Goal: Information Seeking & Learning: Learn about a topic

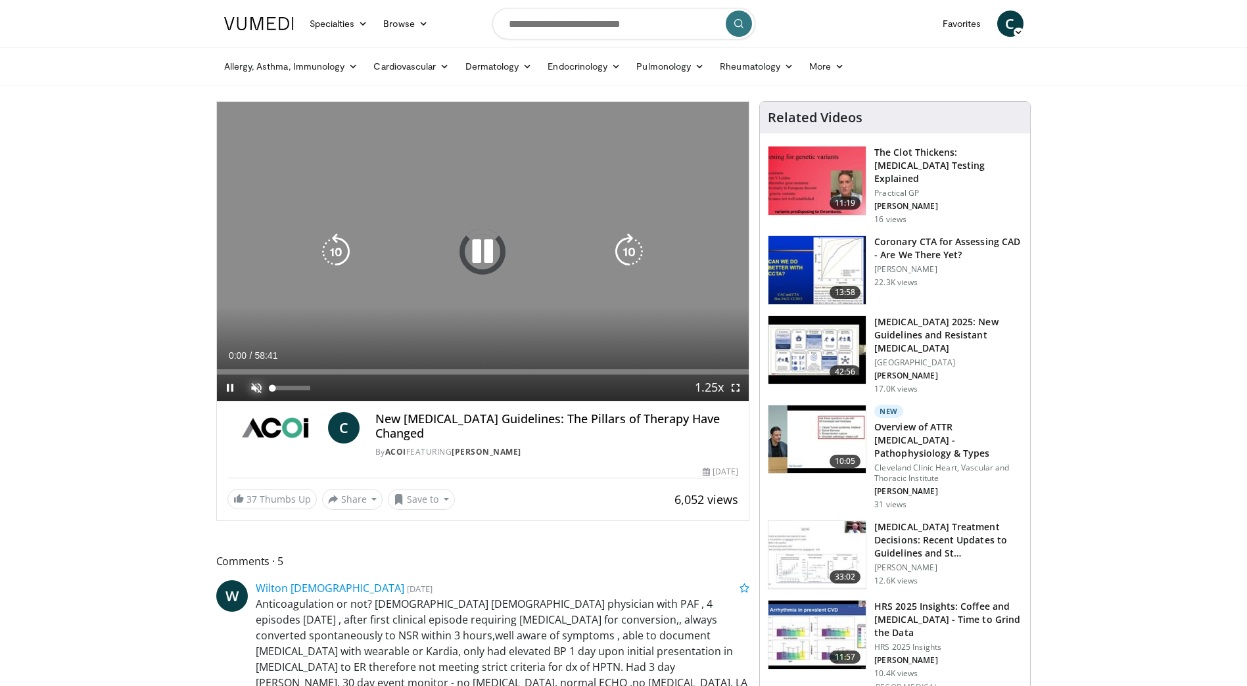
click at [252, 385] on span "Video Player" at bounding box center [256, 388] width 26 height 26
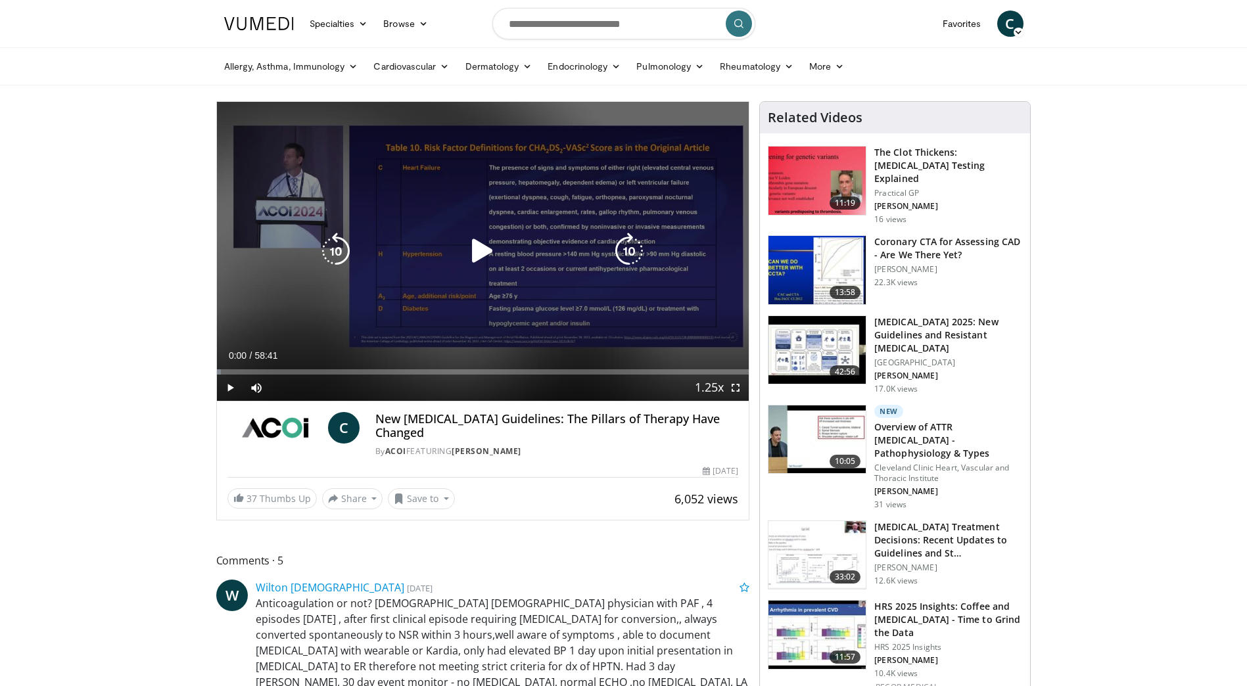
click at [475, 252] on icon "Video Player" at bounding box center [482, 251] width 37 height 37
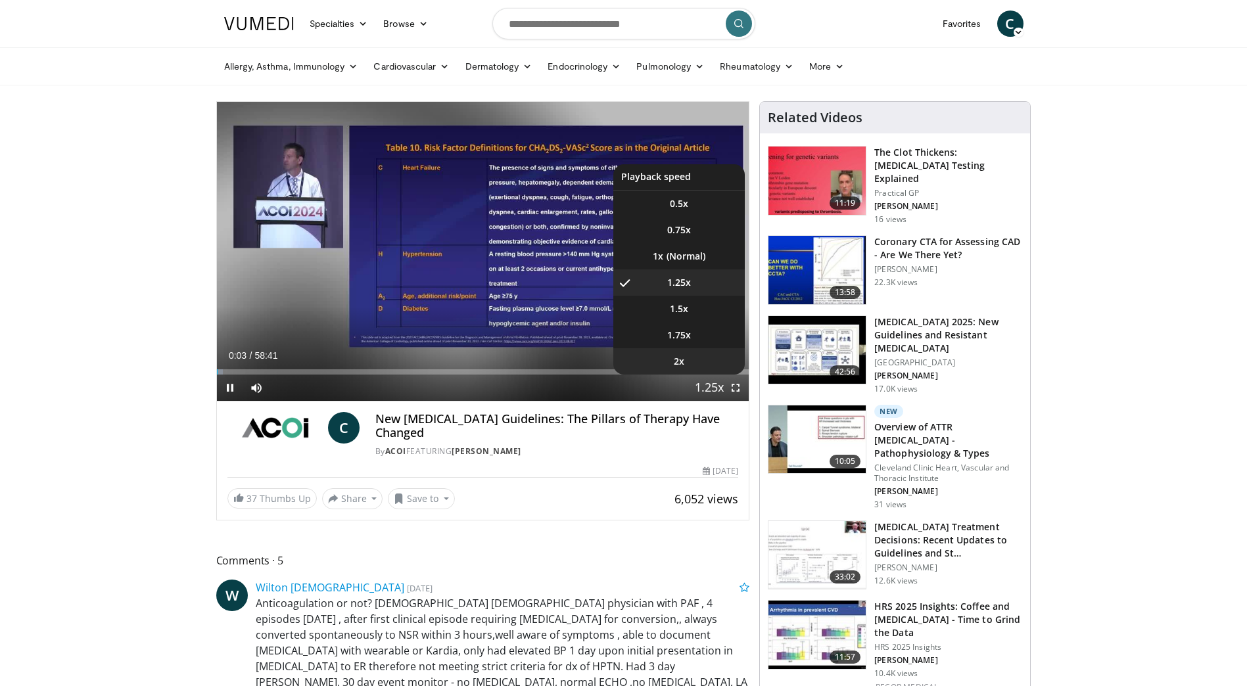
click at [691, 362] on li "2x" at bounding box center [678, 361] width 131 height 26
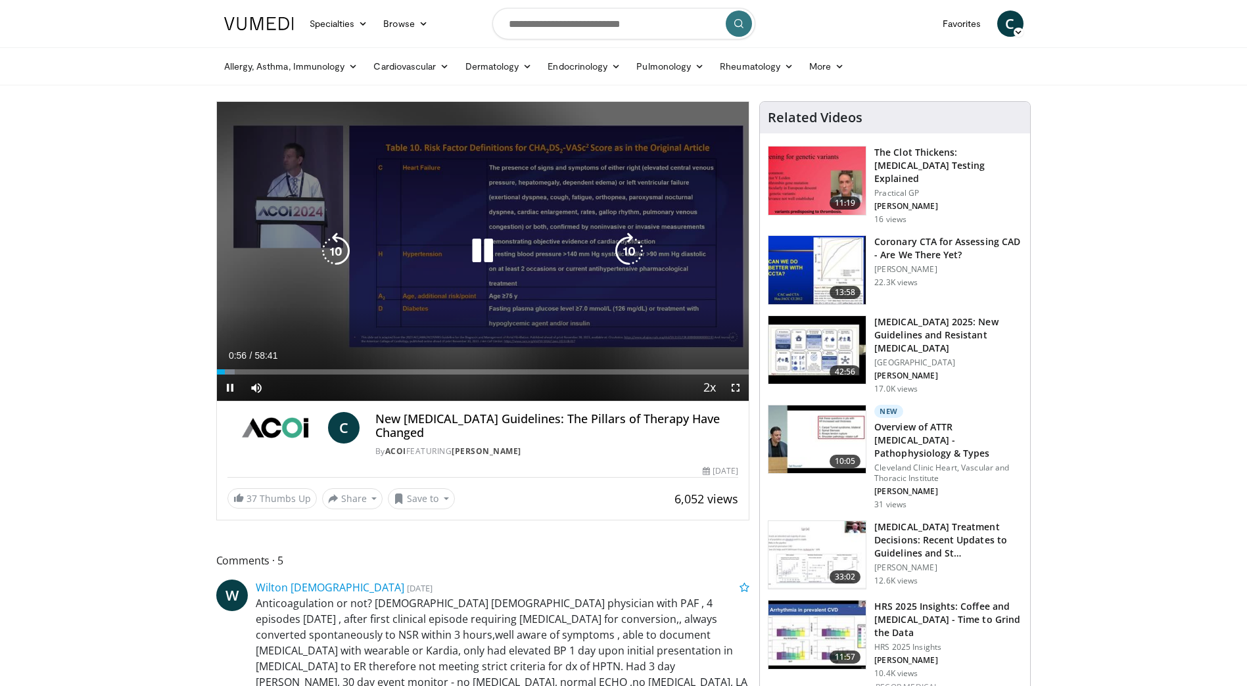
click at [622, 256] on icon "Video Player" at bounding box center [629, 251] width 37 height 37
click at [623, 256] on icon "Video Player" at bounding box center [629, 251] width 37 height 37
click at [628, 250] on icon "Video Player" at bounding box center [629, 251] width 37 height 37
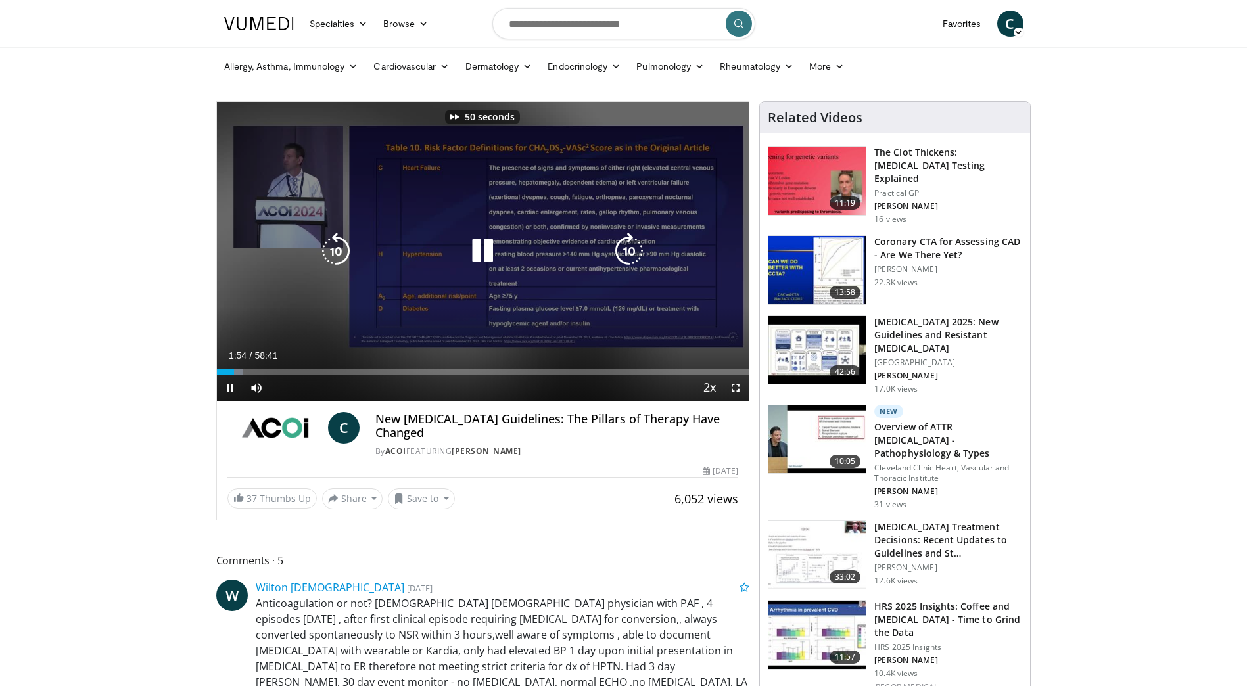
click at [628, 250] on icon "Video Player" at bounding box center [629, 251] width 37 height 37
click at [337, 253] on icon "Video Player" at bounding box center [335, 251] width 37 height 37
click at [628, 251] on icon "Video Player" at bounding box center [629, 251] width 37 height 37
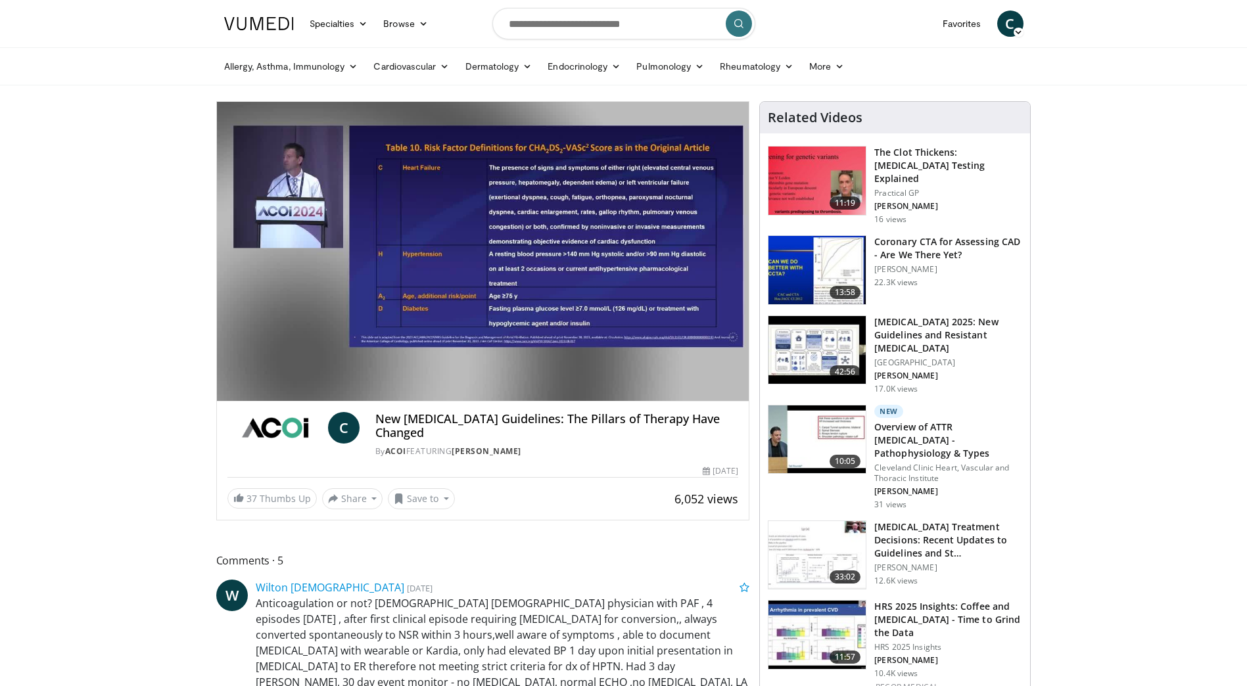
click at [628, 251] on div "20 seconds Tap to unmute" at bounding box center [483, 251] width 532 height 299
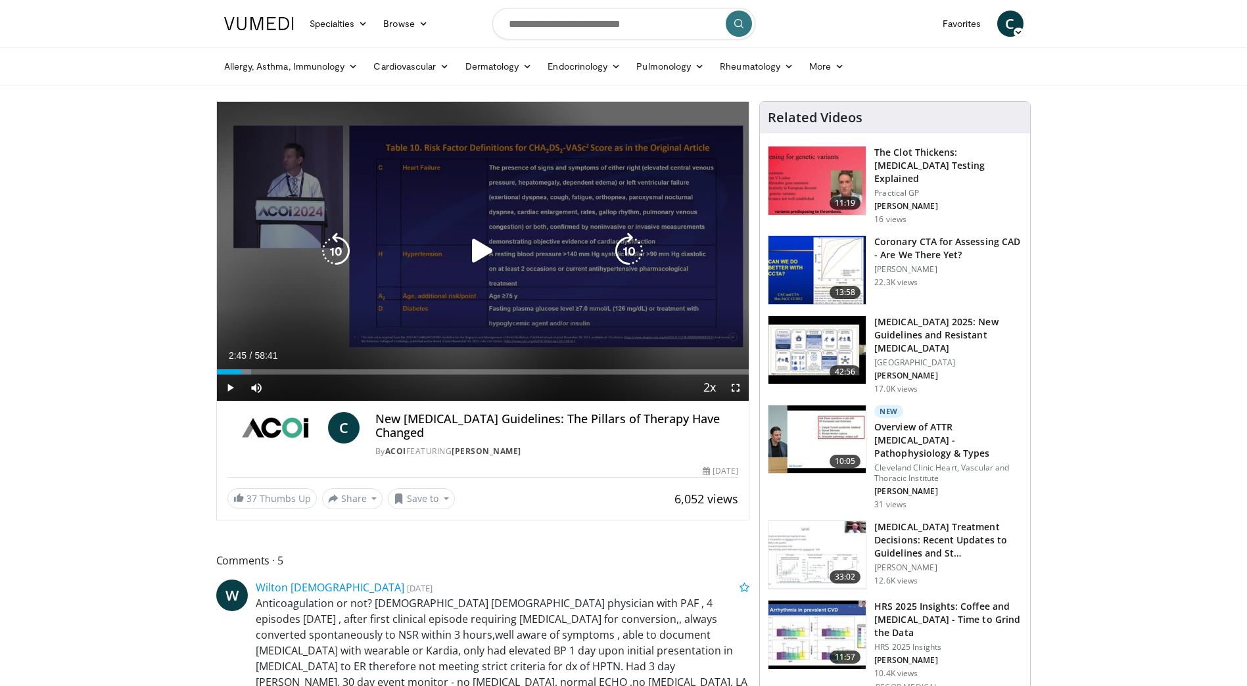
click at [624, 243] on icon "Video Player" at bounding box center [629, 251] width 37 height 37
click at [475, 251] on icon "Video Player" at bounding box center [482, 251] width 37 height 37
click at [634, 248] on icon "Video Player" at bounding box center [629, 251] width 37 height 37
click at [631, 241] on icon "Video Player" at bounding box center [629, 251] width 37 height 37
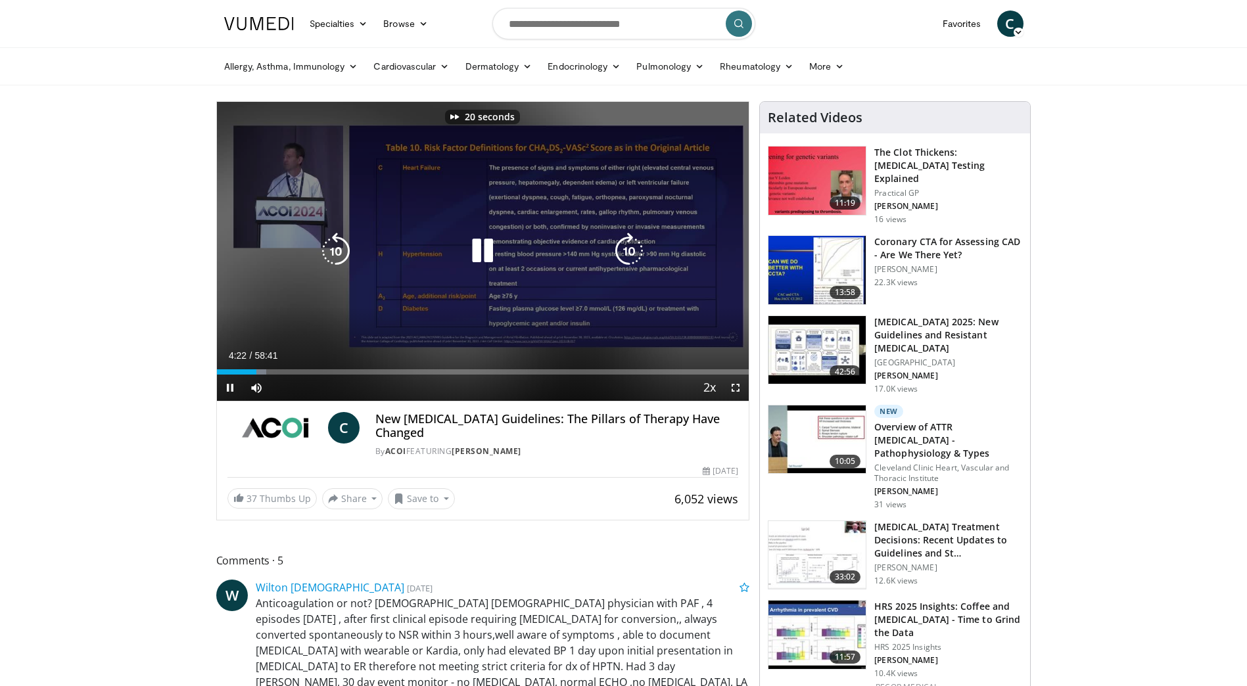
click at [631, 241] on icon "Video Player" at bounding box center [629, 251] width 37 height 37
click at [640, 253] on icon "Video Player" at bounding box center [629, 251] width 37 height 37
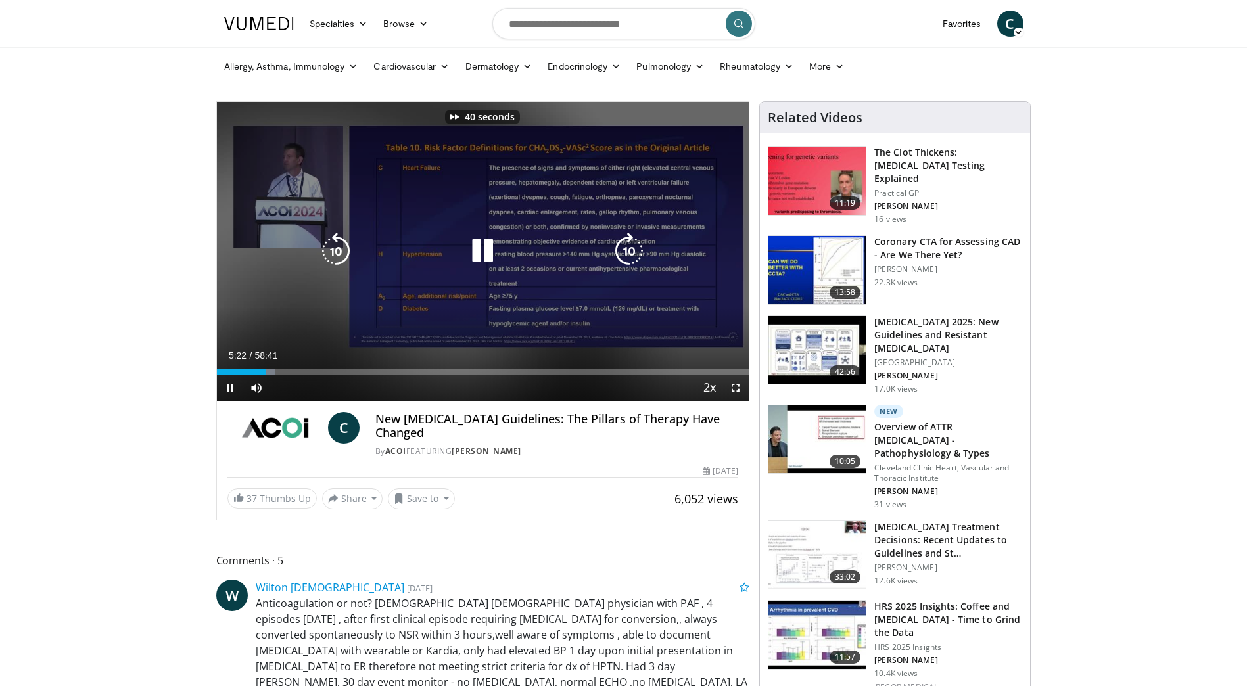
click at [636, 257] on icon "Video Player" at bounding box center [629, 251] width 37 height 37
click at [630, 244] on icon "Video Player" at bounding box center [629, 251] width 37 height 37
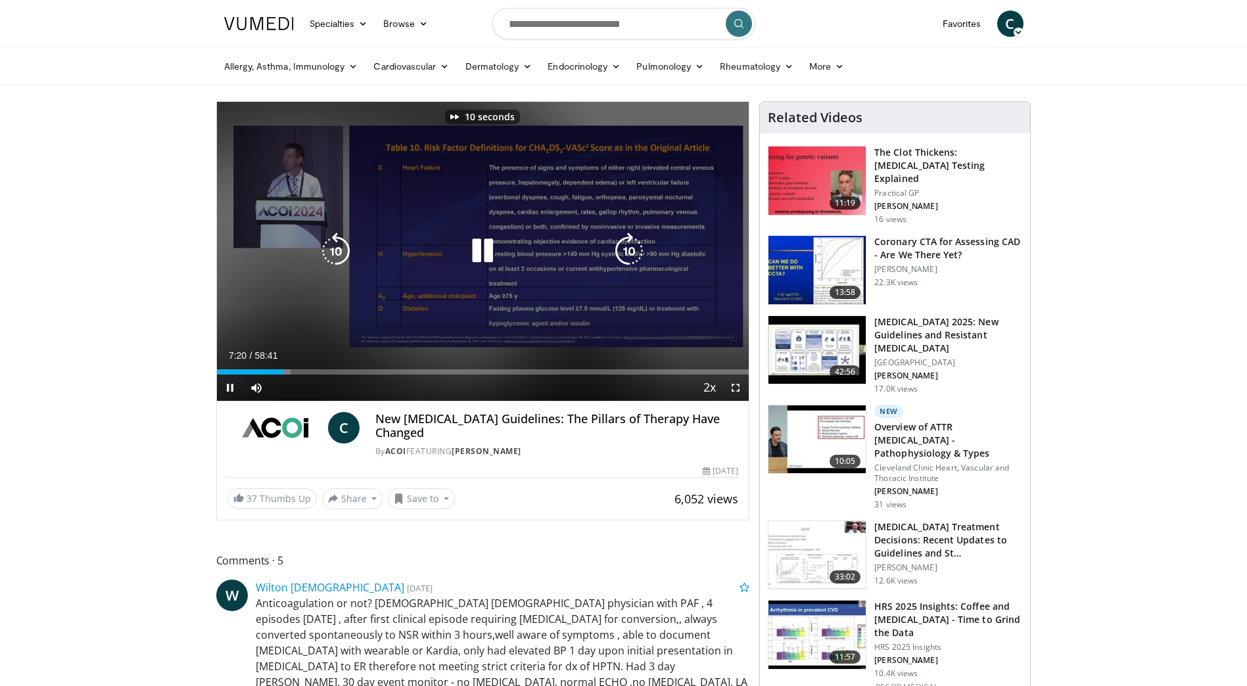
click at [630, 244] on icon "Video Player" at bounding box center [629, 251] width 37 height 37
click at [324, 253] on icon "Video Player" at bounding box center [335, 251] width 37 height 37
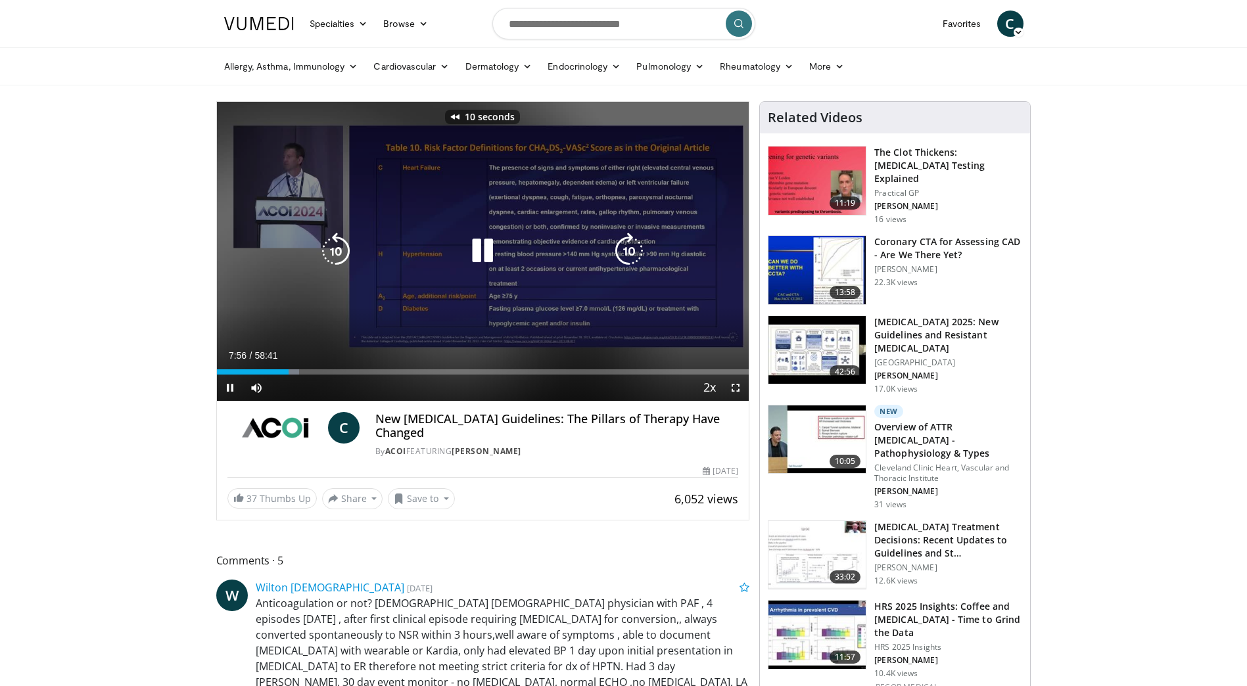
click at [324, 253] on icon "Video Player" at bounding box center [335, 251] width 37 height 37
click at [632, 254] on icon "Video Player" at bounding box center [629, 251] width 37 height 37
click at [336, 259] on icon "Video Player" at bounding box center [335, 251] width 37 height 37
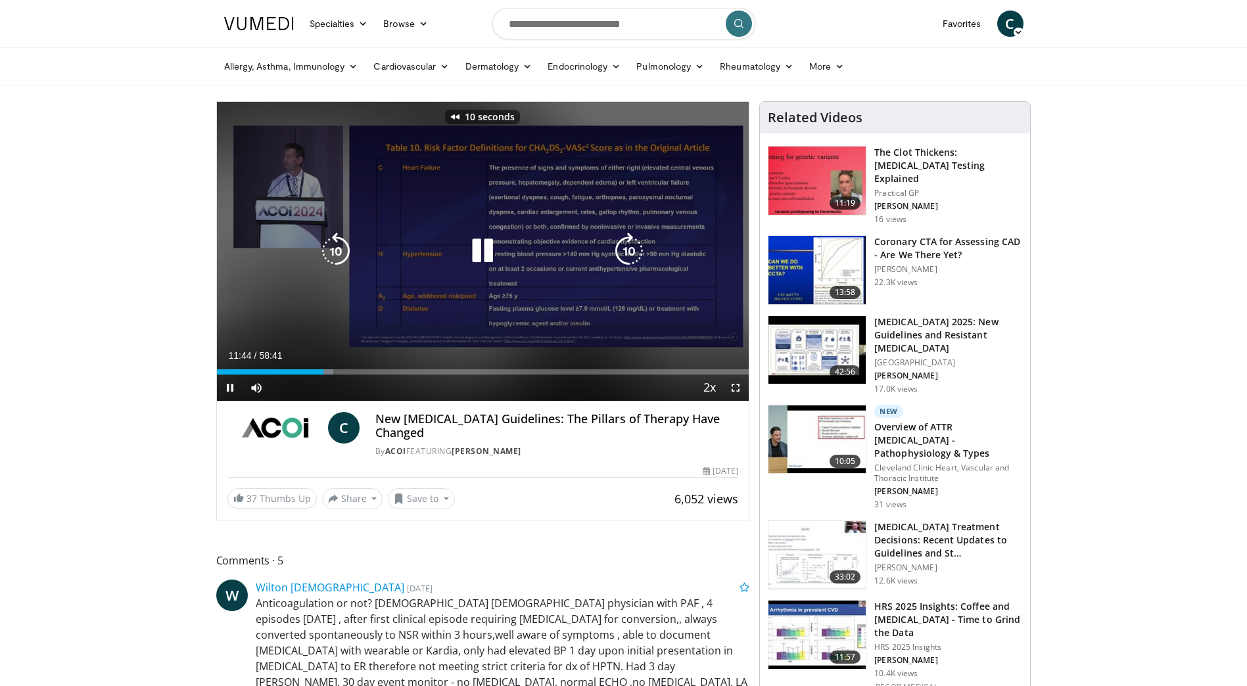
click at [689, 314] on div "10 seconds Tap to unmute" at bounding box center [483, 251] width 532 height 299
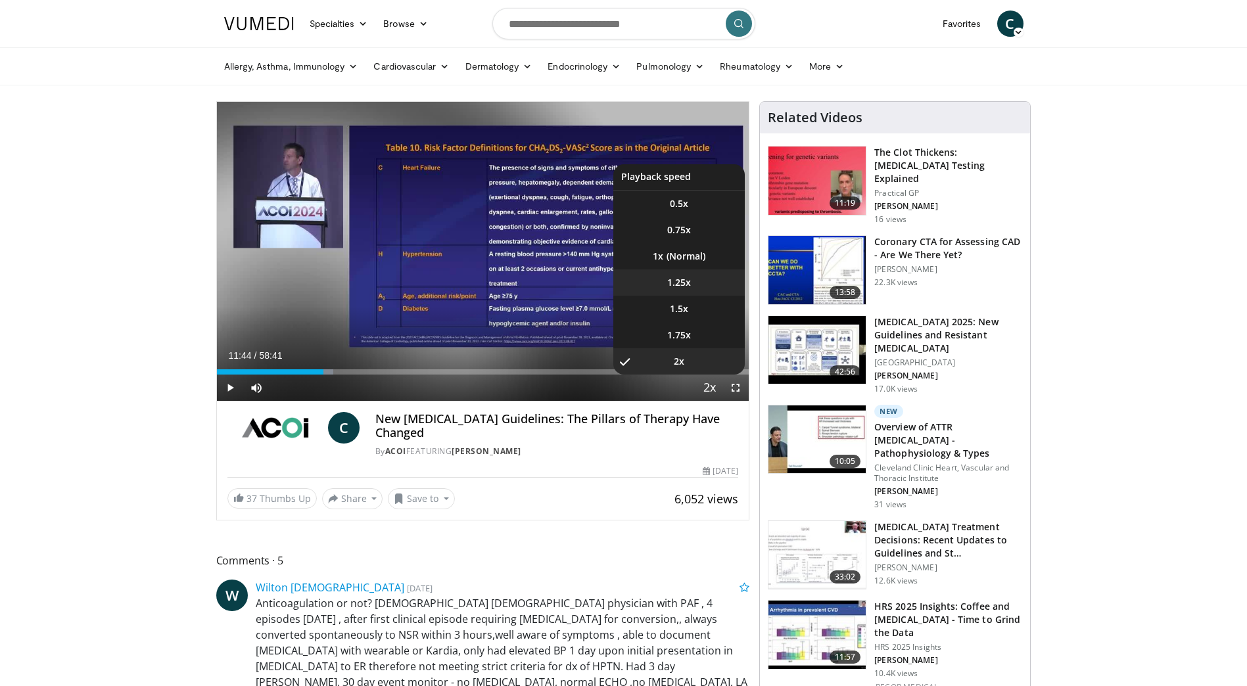
click at [684, 281] on span "1.25x" at bounding box center [679, 282] width 24 height 13
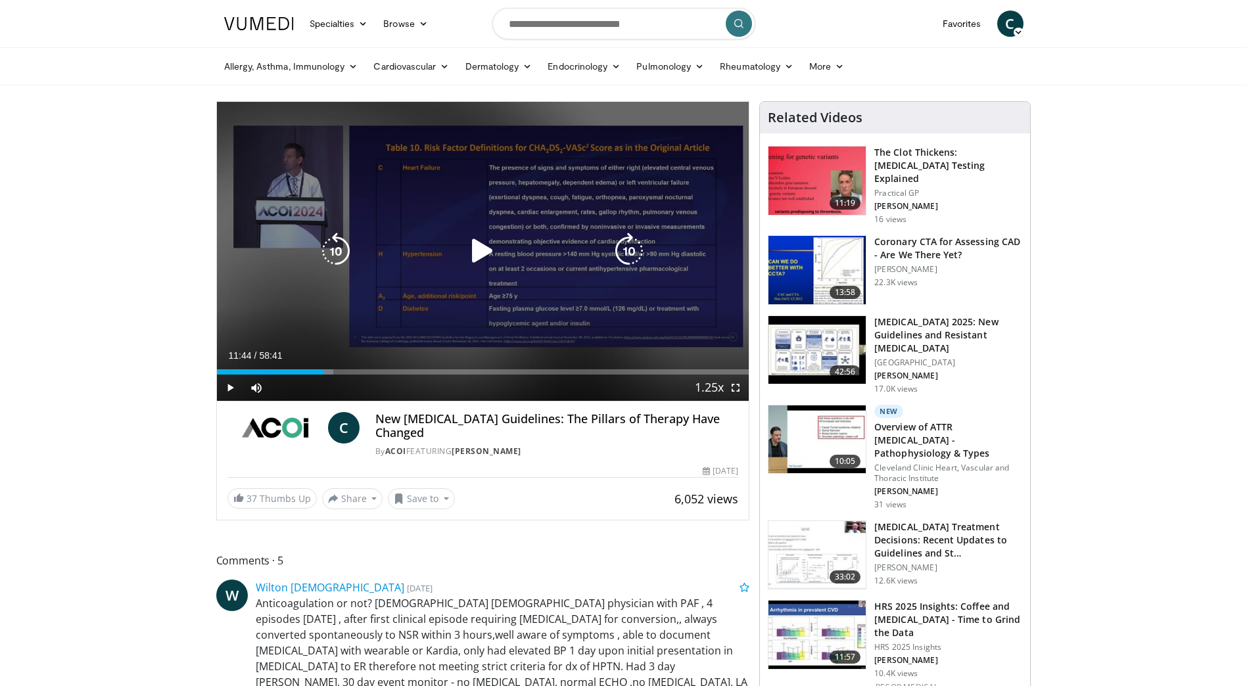
click at [490, 249] on icon "Video Player" at bounding box center [482, 251] width 37 height 37
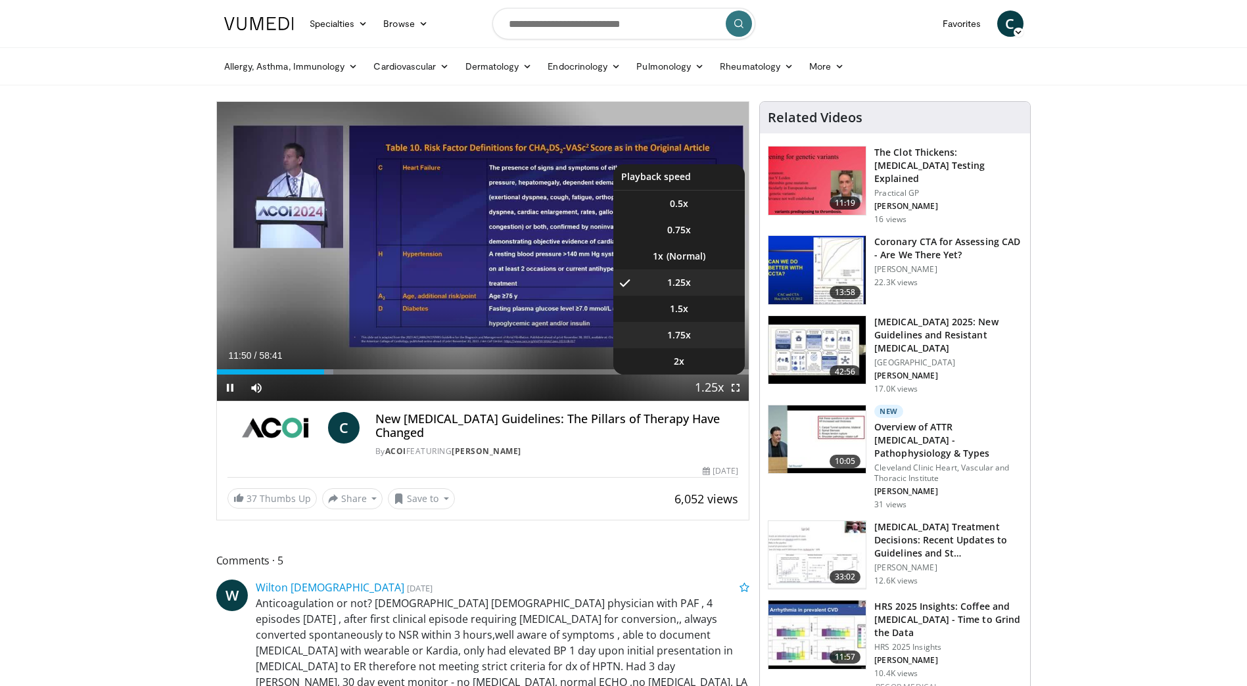
click at [695, 335] on li "1.75x" at bounding box center [678, 335] width 131 height 26
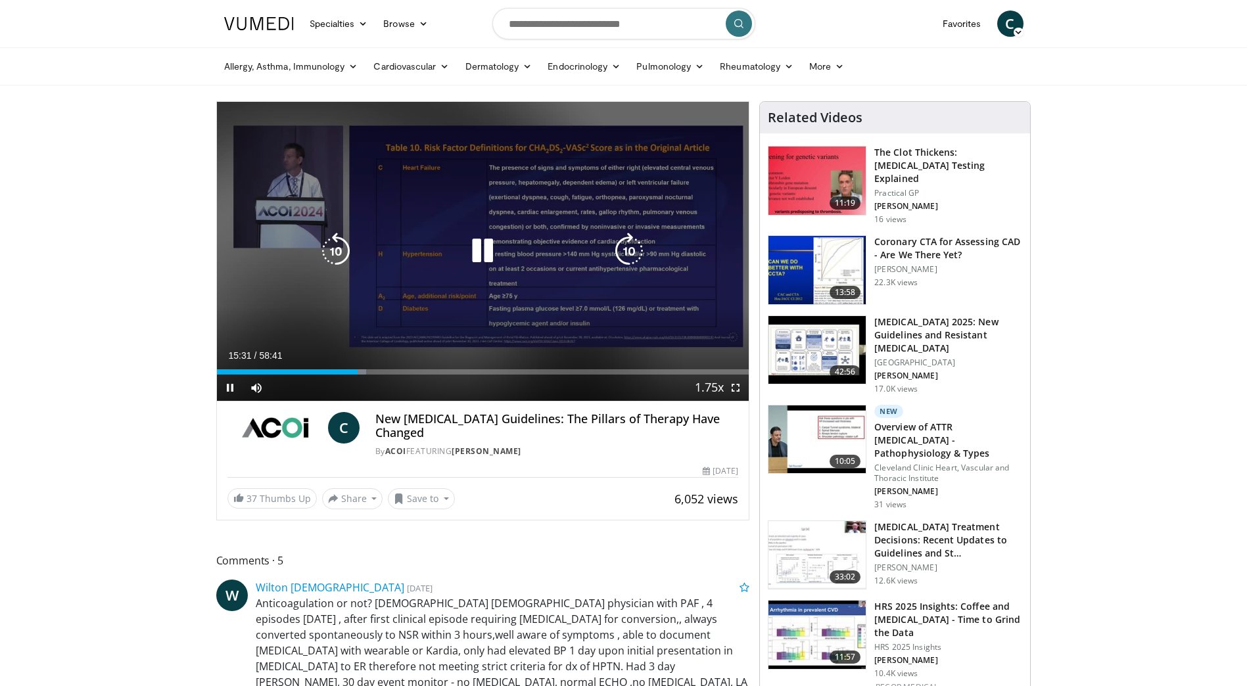
click at [339, 261] on icon "Video Player" at bounding box center [335, 251] width 37 height 37
click at [334, 257] on icon "Video Player" at bounding box center [335, 251] width 37 height 37
click at [340, 257] on icon "Video Player" at bounding box center [335, 251] width 37 height 37
click at [619, 252] on icon "Video Player" at bounding box center [629, 251] width 37 height 37
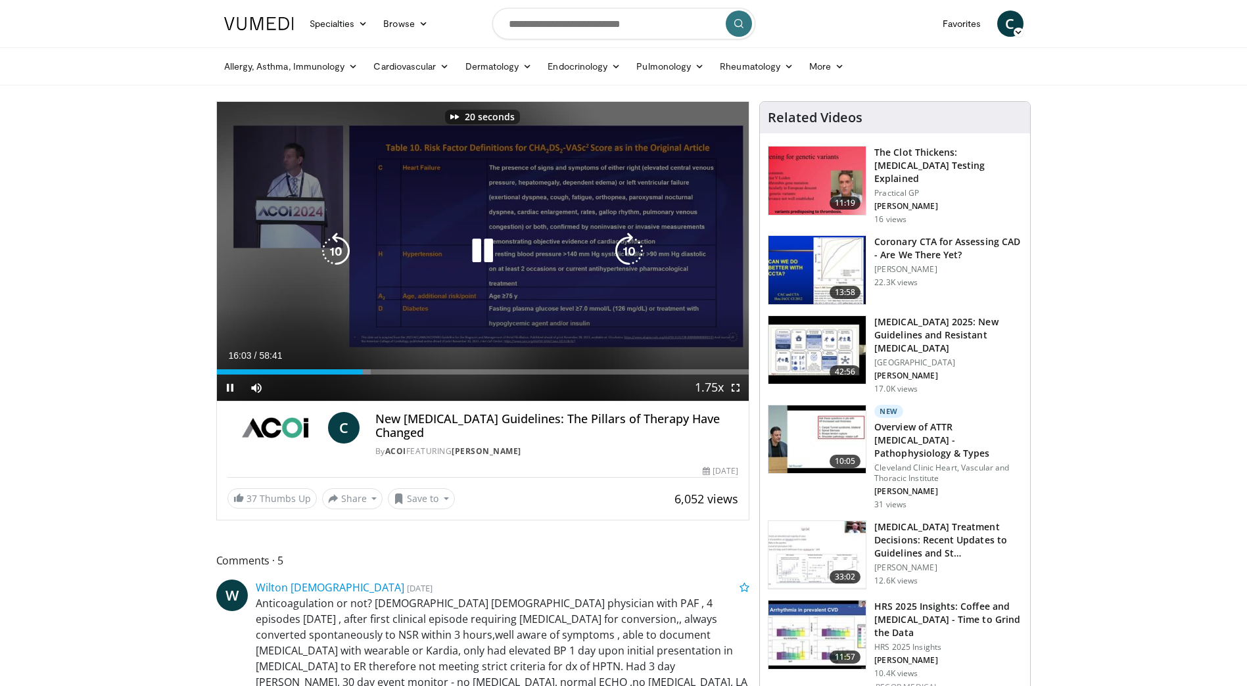
click at [340, 255] on icon "Video Player" at bounding box center [335, 251] width 37 height 37
click at [504, 253] on div "Video Player" at bounding box center [482, 251] width 319 height 26
drag, startPoint x: 321, startPoint y: 250, endPoint x: 488, endPoint y: 245, distance: 167.0
click at [325, 250] on icon "Video Player" at bounding box center [335, 251] width 37 height 37
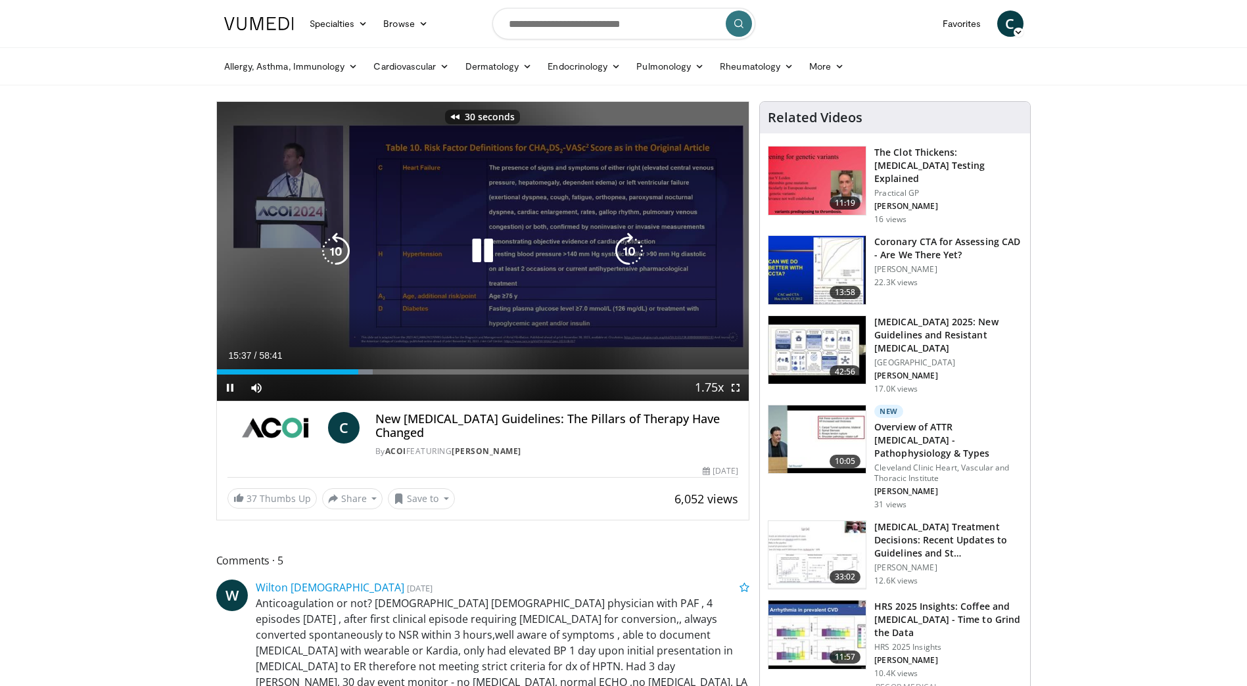
click at [490, 245] on icon "Video Player" at bounding box center [482, 251] width 37 height 37
click at [492, 249] on icon "Video Player" at bounding box center [482, 251] width 37 height 37
click at [628, 250] on icon "Video Player" at bounding box center [629, 251] width 37 height 37
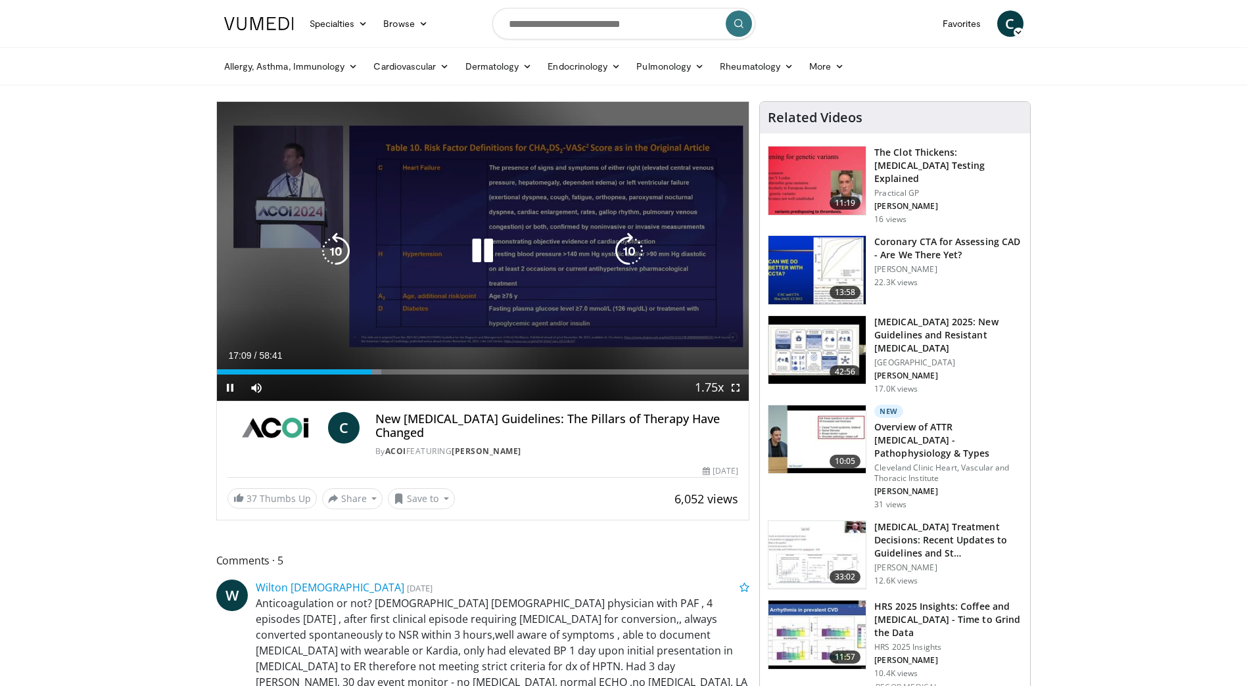
click at [628, 250] on icon "Video Player" at bounding box center [629, 251] width 37 height 37
click at [639, 238] on icon "Video Player" at bounding box center [629, 251] width 37 height 37
click at [634, 252] on icon "Video Player" at bounding box center [629, 251] width 37 height 37
click at [626, 249] on icon "Video Player" at bounding box center [629, 251] width 37 height 37
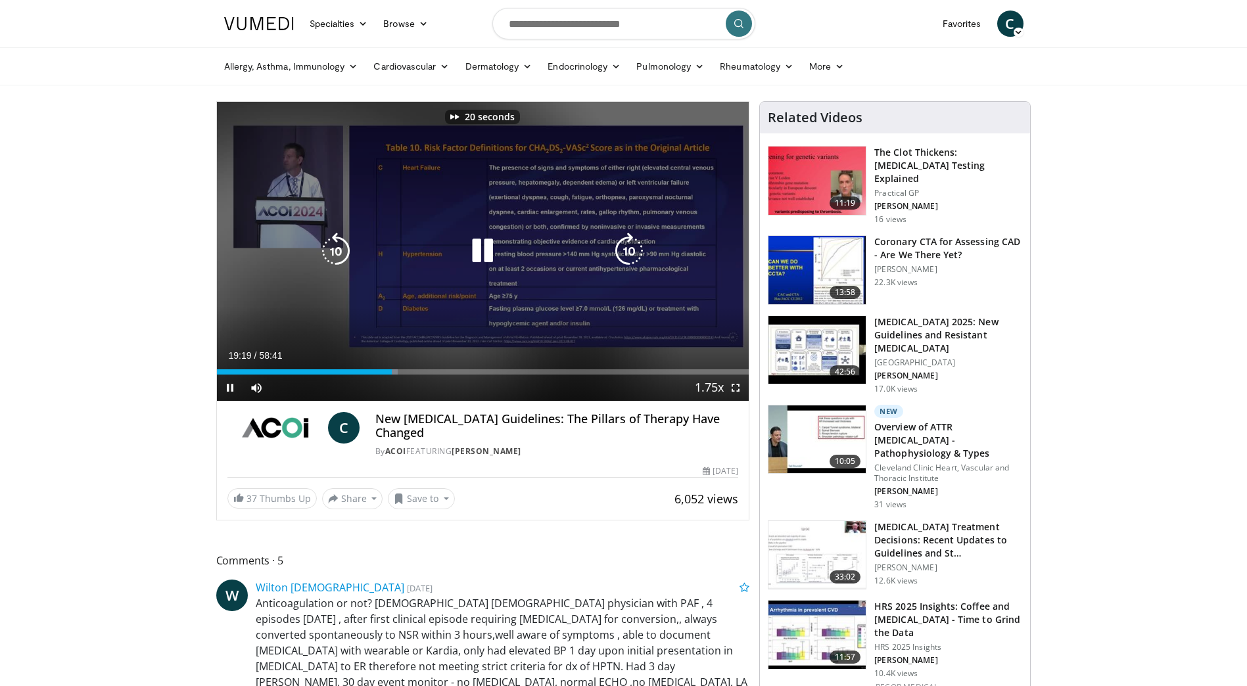
click at [626, 249] on icon "Video Player" at bounding box center [629, 251] width 37 height 37
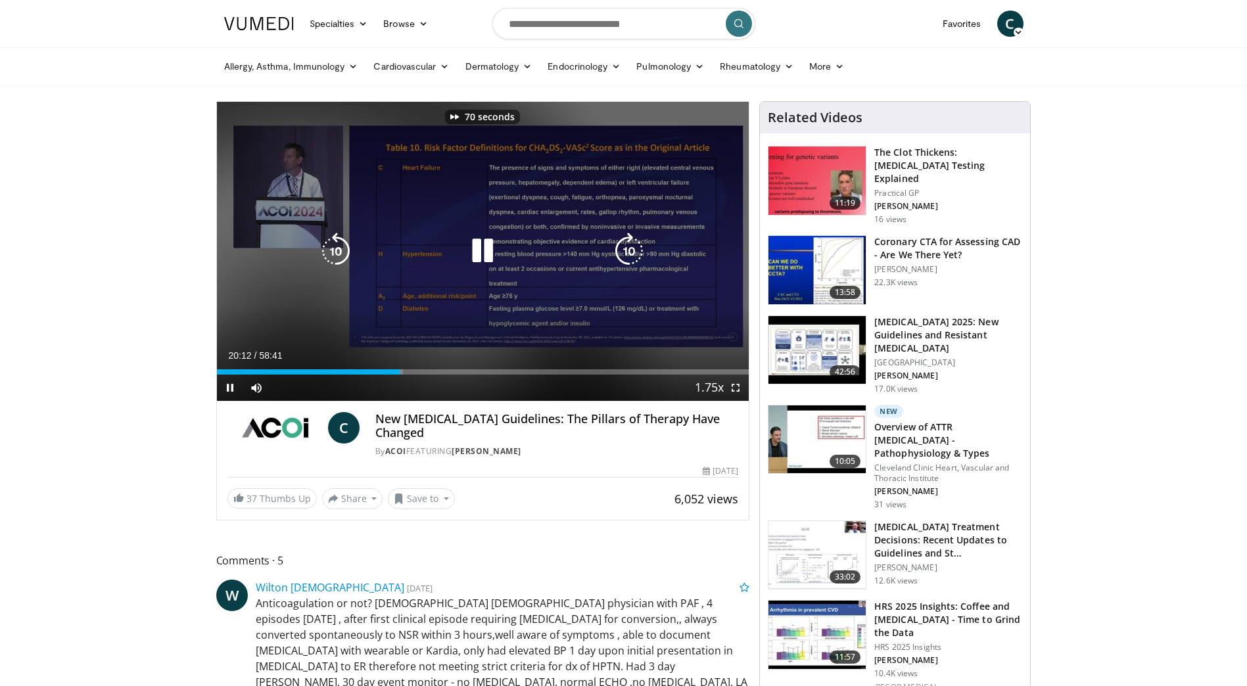
click at [482, 243] on icon "Video Player" at bounding box center [482, 251] width 37 height 37
click at [342, 242] on icon "Video Player" at bounding box center [335, 251] width 37 height 37
click at [490, 240] on icon "Video Player" at bounding box center [482, 251] width 37 height 37
click at [332, 249] on icon "Video Player" at bounding box center [335, 251] width 37 height 37
click at [630, 243] on icon "Video Player" at bounding box center [629, 251] width 37 height 37
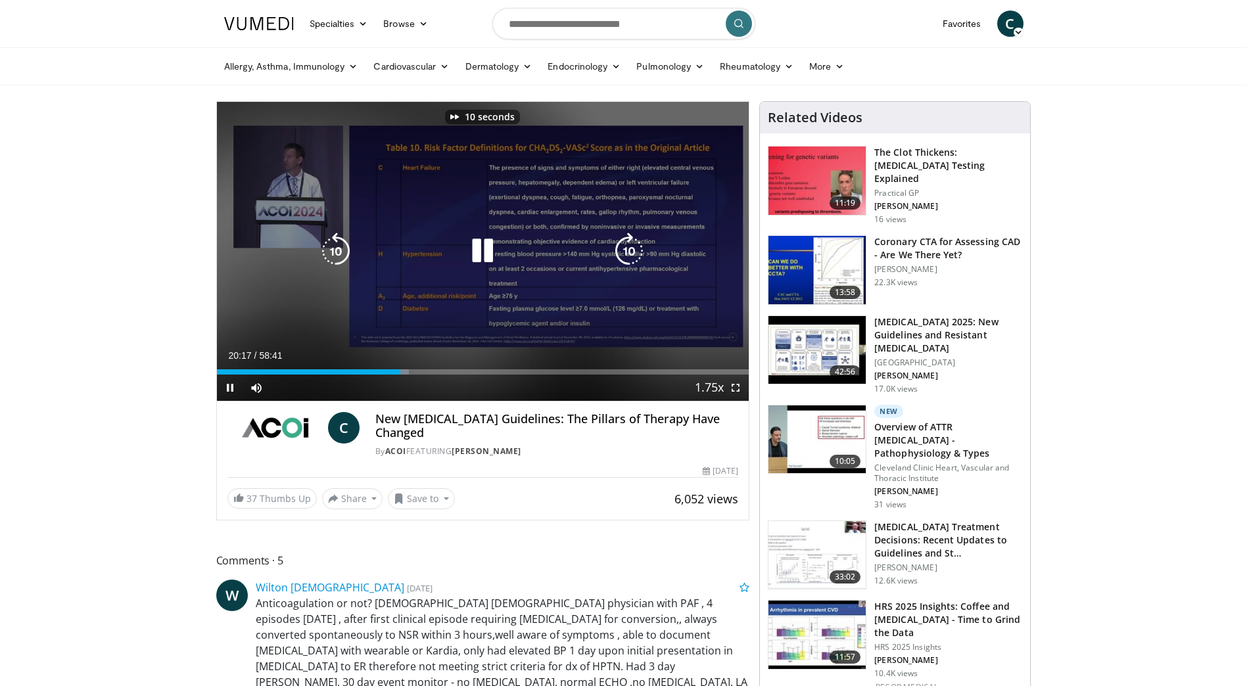
click at [636, 233] on icon "Video Player" at bounding box center [629, 251] width 37 height 37
click at [632, 254] on icon "Video Player" at bounding box center [629, 251] width 37 height 37
click at [338, 256] on icon "Video Player" at bounding box center [335, 251] width 37 height 37
click at [344, 243] on icon "Video Player" at bounding box center [335, 251] width 37 height 37
click at [345, 243] on icon "Video Player" at bounding box center [335, 251] width 37 height 37
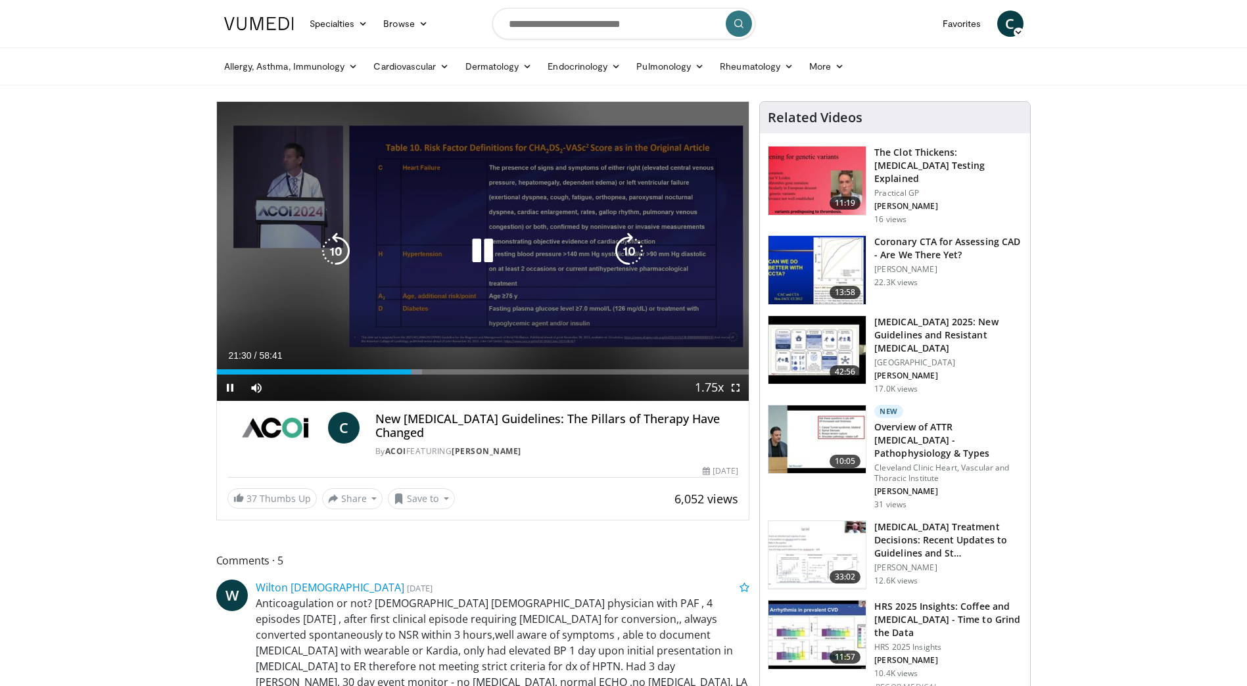
click at [624, 246] on icon "Video Player" at bounding box center [629, 251] width 37 height 37
click at [645, 251] on icon "Video Player" at bounding box center [629, 251] width 37 height 37
click at [628, 252] on icon "Video Player" at bounding box center [629, 251] width 37 height 37
click at [336, 236] on icon "Video Player" at bounding box center [335, 251] width 37 height 37
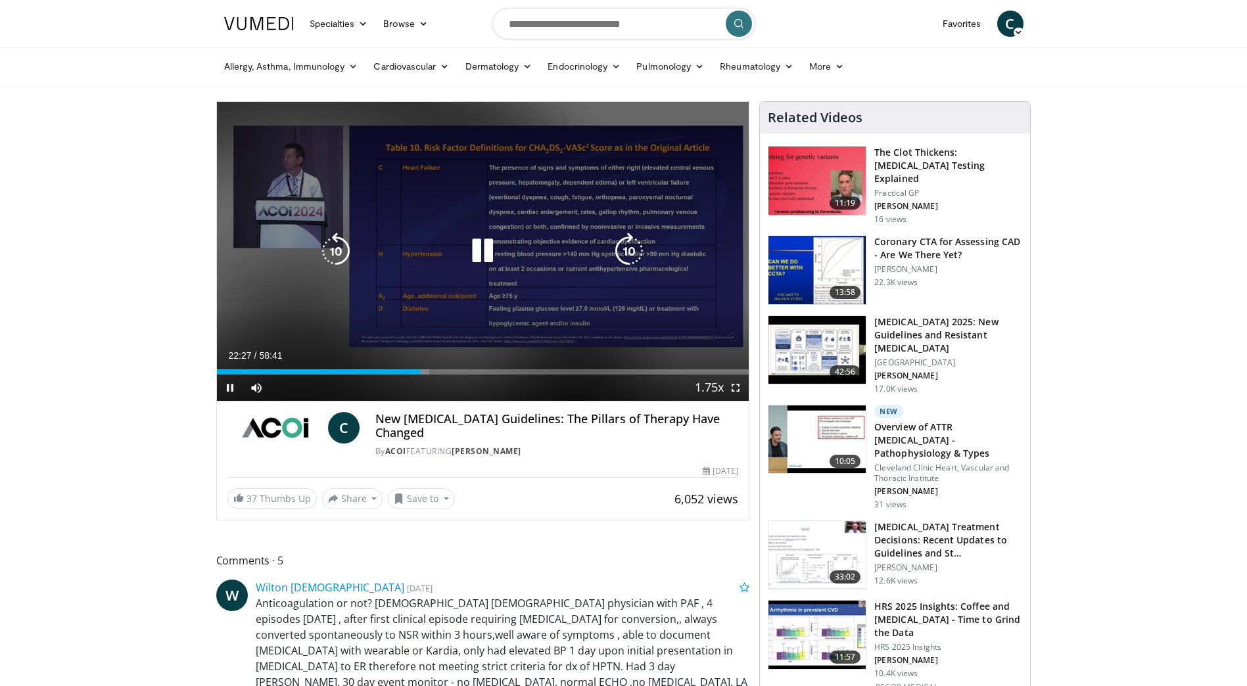
click at [628, 243] on icon "Video Player" at bounding box center [629, 251] width 37 height 37
click at [631, 248] on icon "Video Player" at bounding box center [629, 251] width 37 height 37
click at [625, 249] on icon "Video Player" at bounding box center [629, 251] width 37 height 37
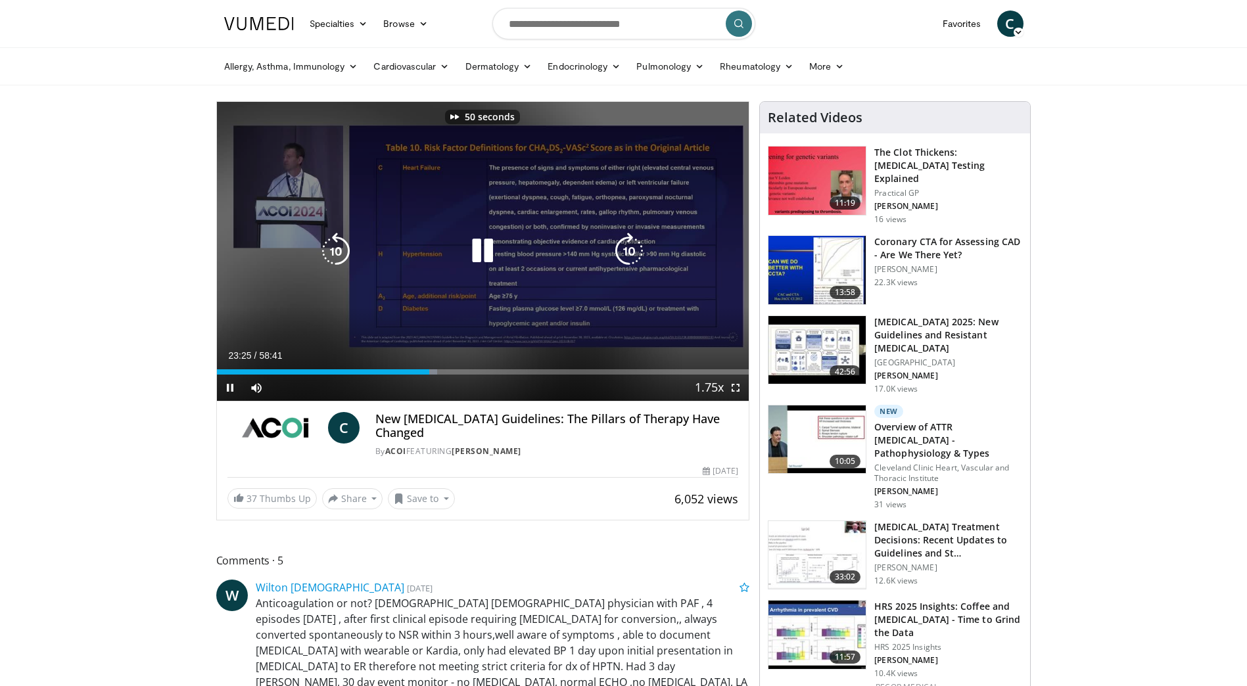
click at [625, 249] on icon "Video Player" at bounding box center [629, 251] width 37 height 37
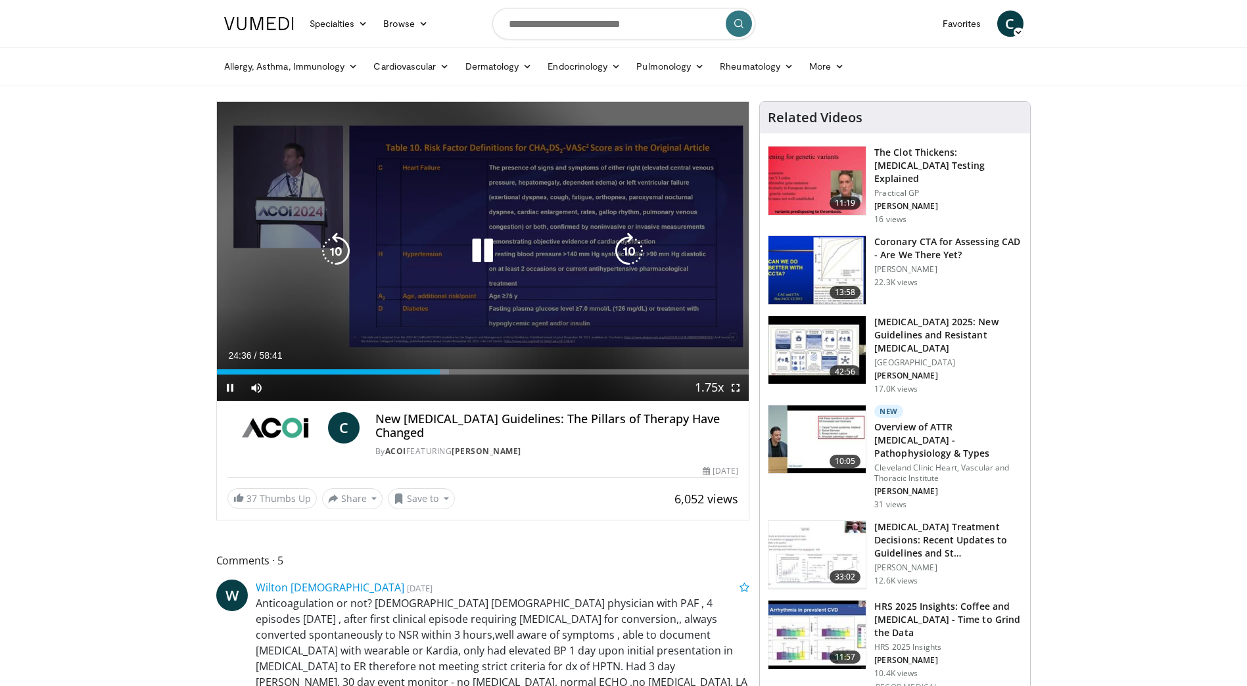
click at [626, 239] on icon "Video Player" at bounding box center [629, 251] width 37 height 37
click at [632, 251] on icon "Video Player" at bounding box center [629, 251] width 37 height 37
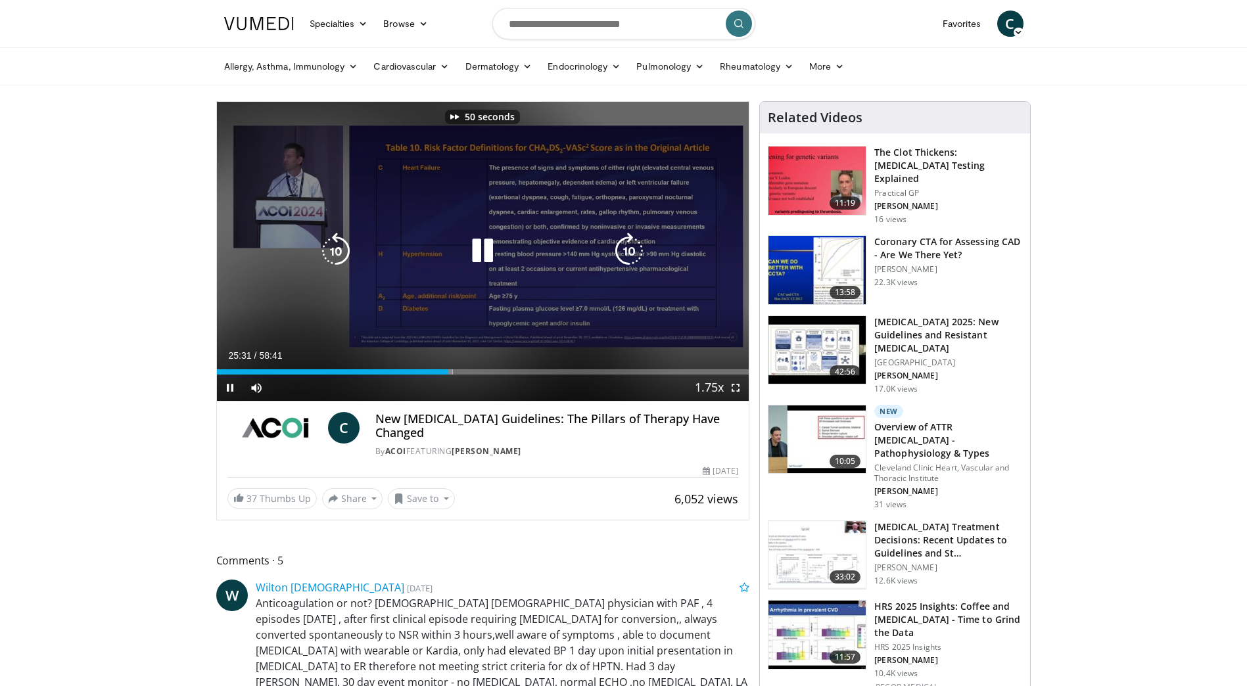
click at [632, 251] on icon "Video Player" at bounding box center [629, 251] width 37 height 37
click at [632, 248] on icon "Video Player" at bounding box center [629, 251] width 37 height 37
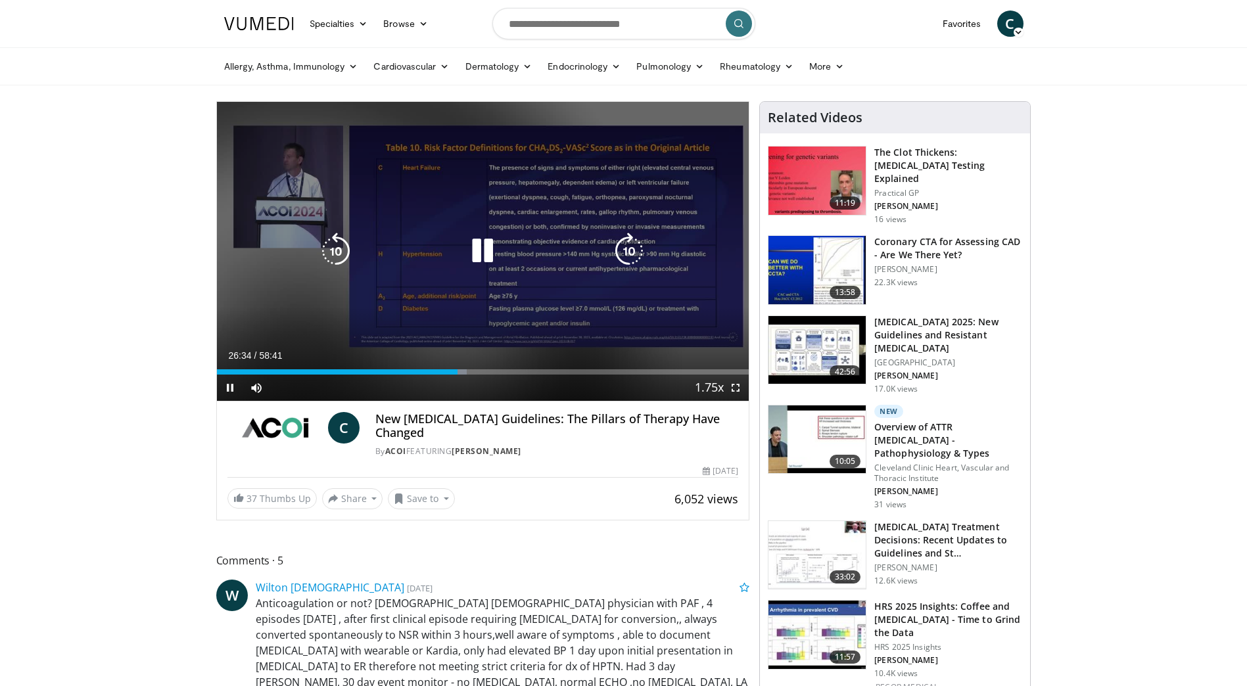
click at [632, 248] on icon "Video Player" at bounding box center [629, 251] width 37 height 37
click at [629, 245] on icon "Video Player" at bounding box center [629, 251] width 37 height 37
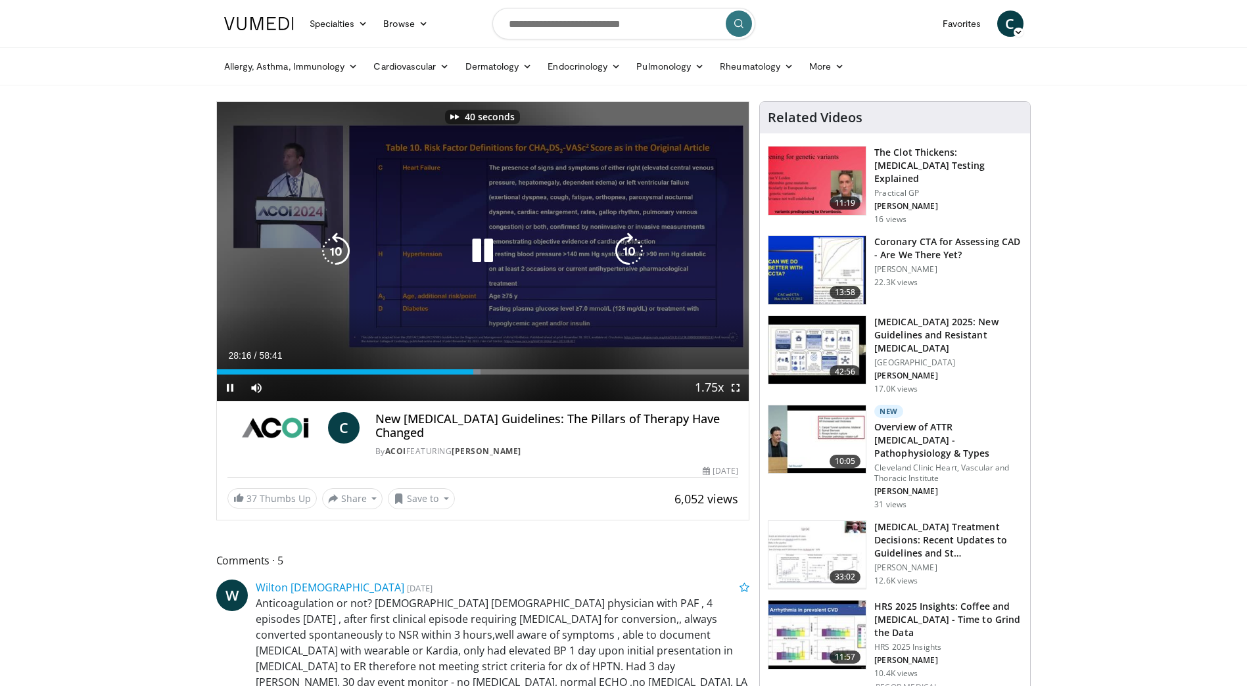
click at [629, 245] on icon "Video Player" at bounding box center [629, 251] width 37 height 37
click at [628, 250] on icon "Video Player" at bounding box center [629, 251] width 37 height 37
click at [632, 252] on icon "Video Player" at bounding box center [629, 251] width 37 height 37
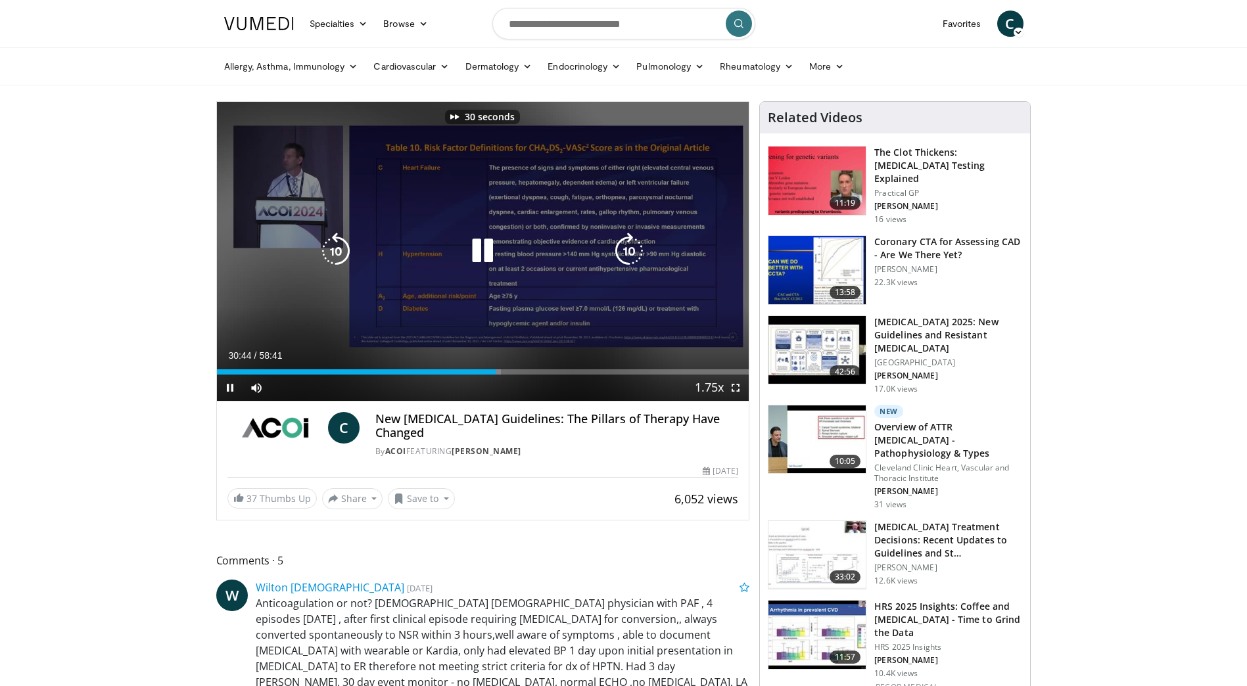
click at [632, 252] on icon "Video Player" at bounding box center [629, 251] width 37 height 37
click at [636, 243] on icon "Video Player" at bounding box center [629, 251] width 37 height 37
click at [472, 260] on icon "Video Player" at bounding box center [482, 251] width 37 height 37
click at [480, 259] on icon "Video Player" at bounding box center [482, 251] width 37 height 37
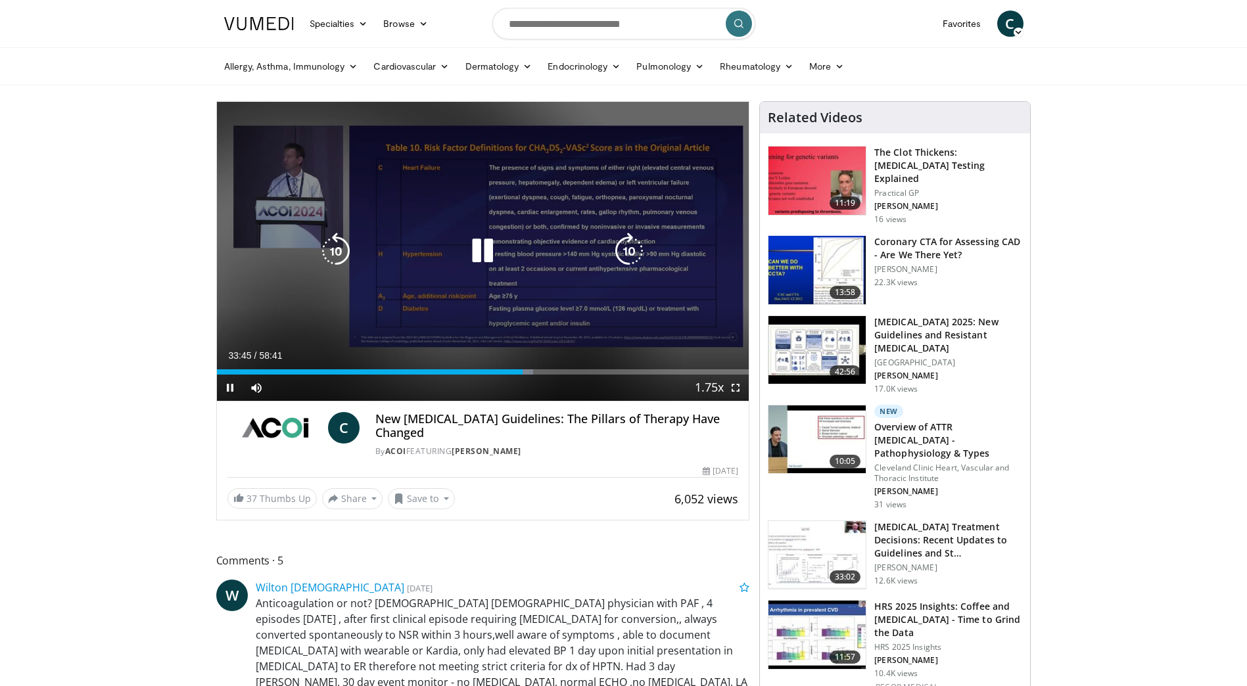
click at [490, 247] on icon "Video Player" at bounding box center [482, 251] width 37 height 37
click at [342, 254] on icon "Video Player" at bounding box center [335, 251] width 37 height 37
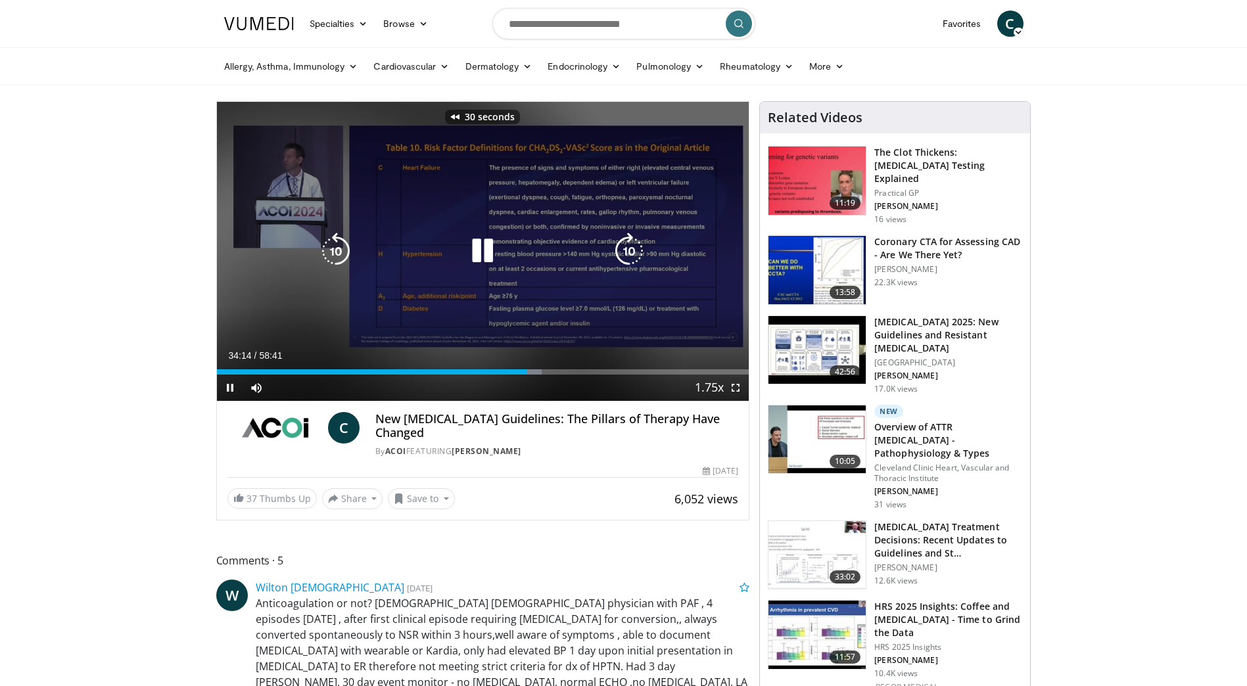
click at [342, 254] on icon "Video Player" at bounding box center [335, 251] width 37 height 37
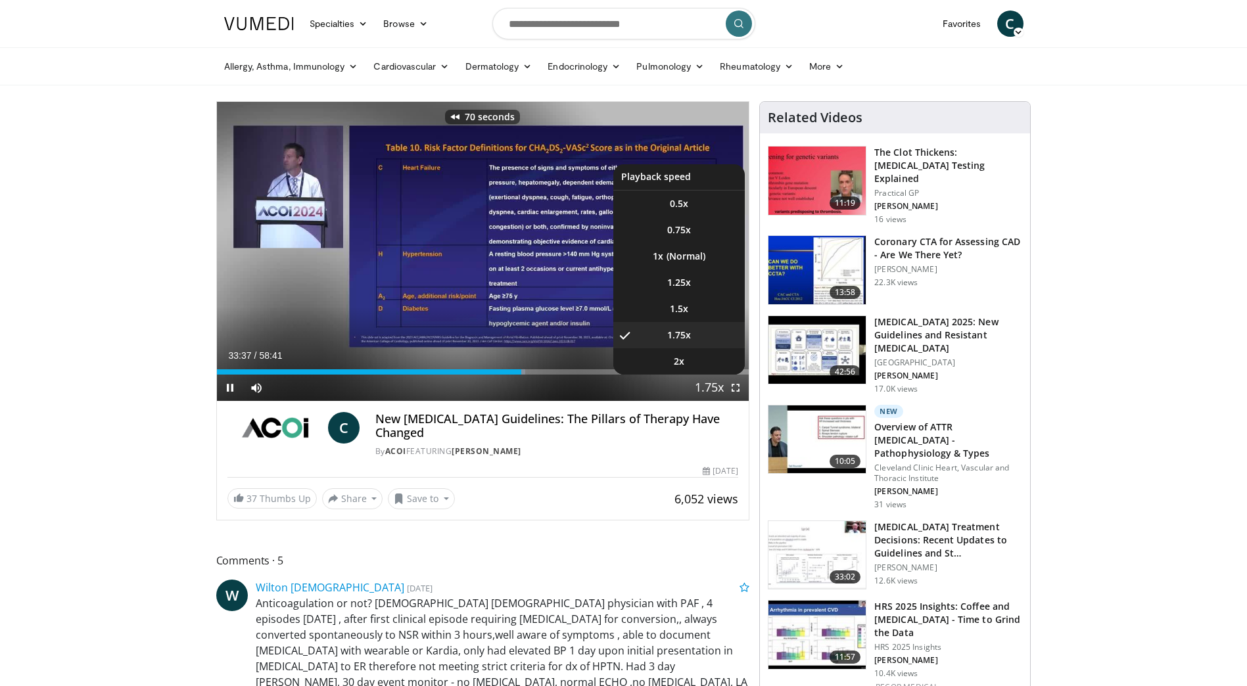
click at [710, 387] on span "Video Player" at bounding box center [709, 388] width 18 height 26
click at [692, 275] on li "1.25x" at bounding box center [678, 282] width 131 height 26
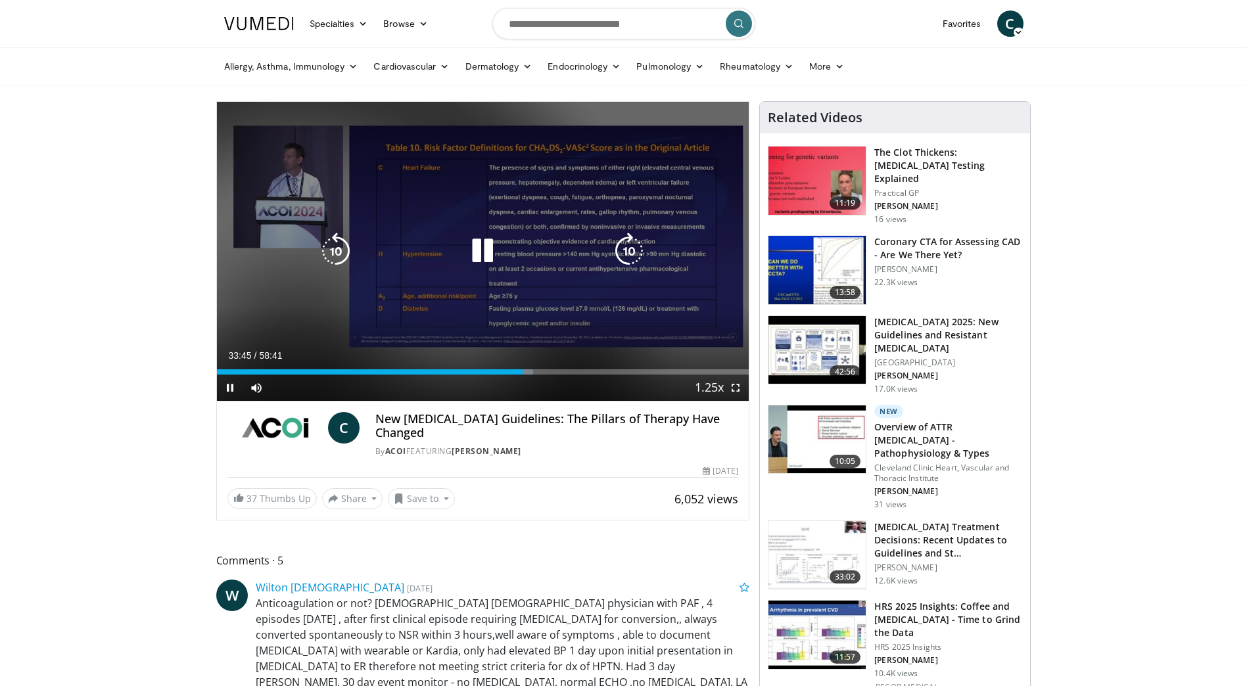
click at [487, 249] on icon "Video Player" at bounding box center [482, 251] width 37 height 37
drag, startPoint x: 477, startPoint y: 245, endPoint x: 472, endPoint y: 252, distance: 8.6
click at [477, 245] on icon "Video Player" at bounding box center [482, 251] width 37 height 37
click at [344, 247] on icon "Video Player" at bounding box center [335, 251] width 37 height 37
click at [493, 248] on icon "Video Player" at bounding box center [482, 251] width 37 height 37
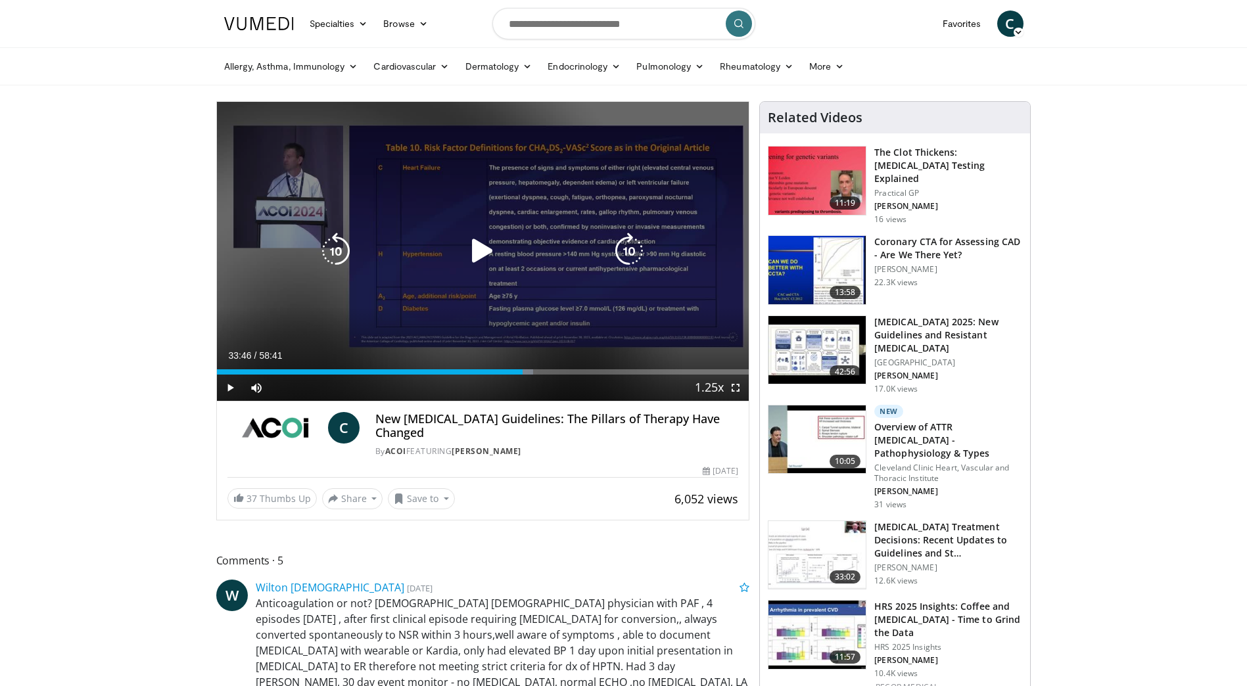
click at [489, 249] on icon "Video Player" at bounding box center [482, 251] width 37 height 37
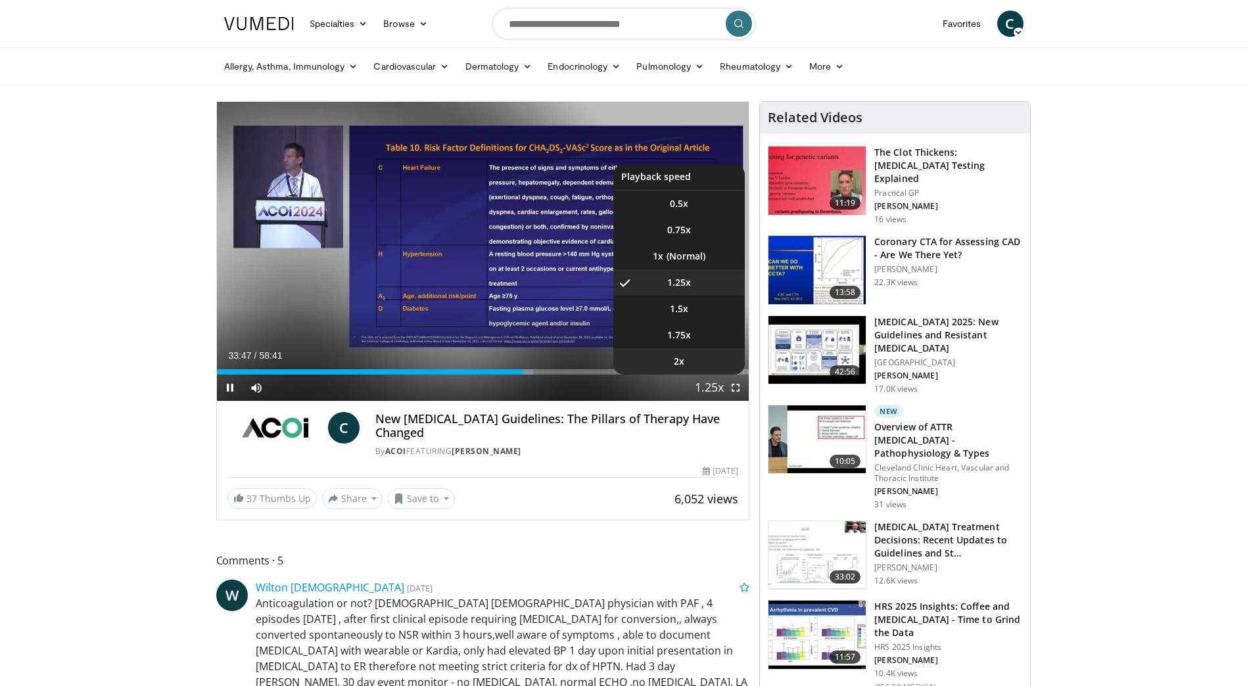
click at [682, 357] on span "2x" at bounding box center [679, 361] width 11 height 13
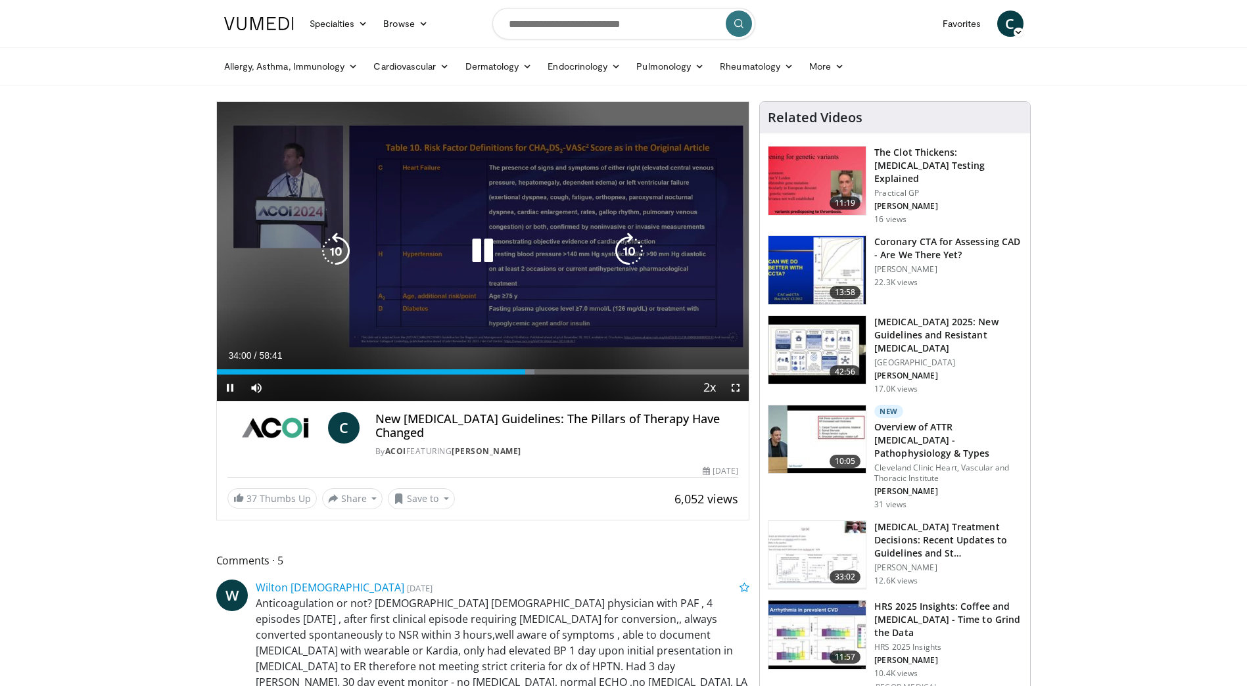
click at [633, 250] on icon "Video Player" at bounding box center [629, 251] width 37 height 37
click at [634, 248] on icon "Video Player" at bounding box center [629, 251] width 37 height 37
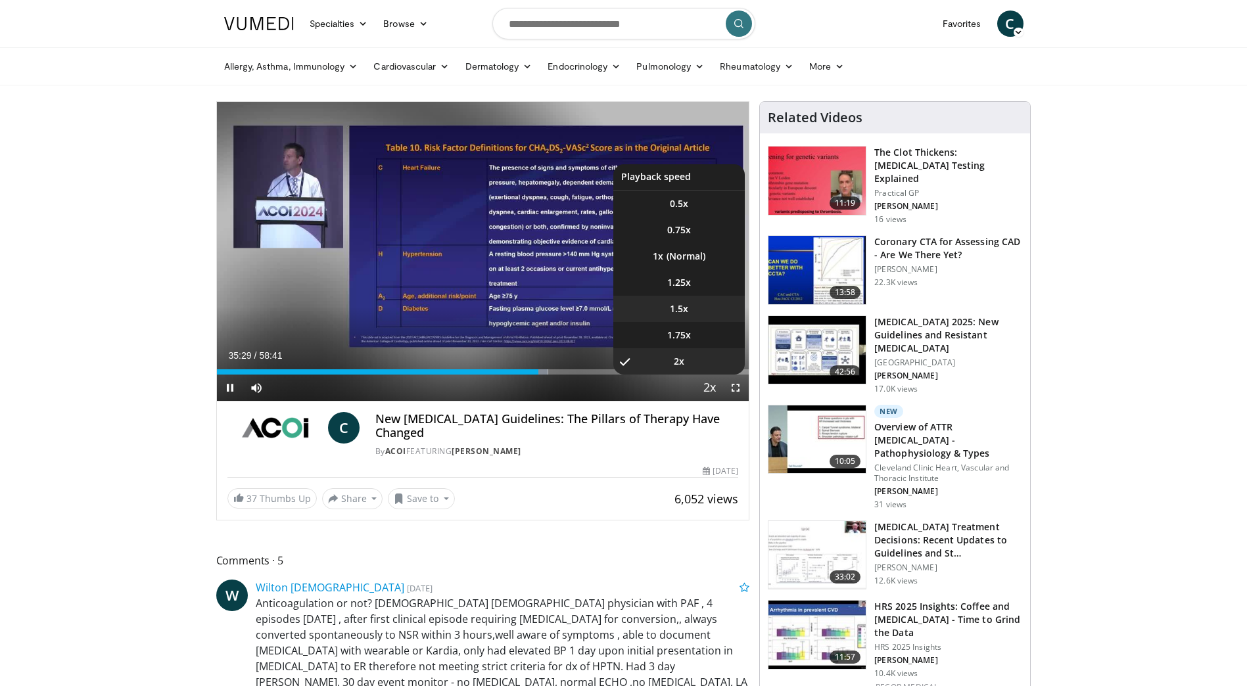
click at [688, 312] on span "1.5x" at bounding box center [679, 308] width 18 height 13
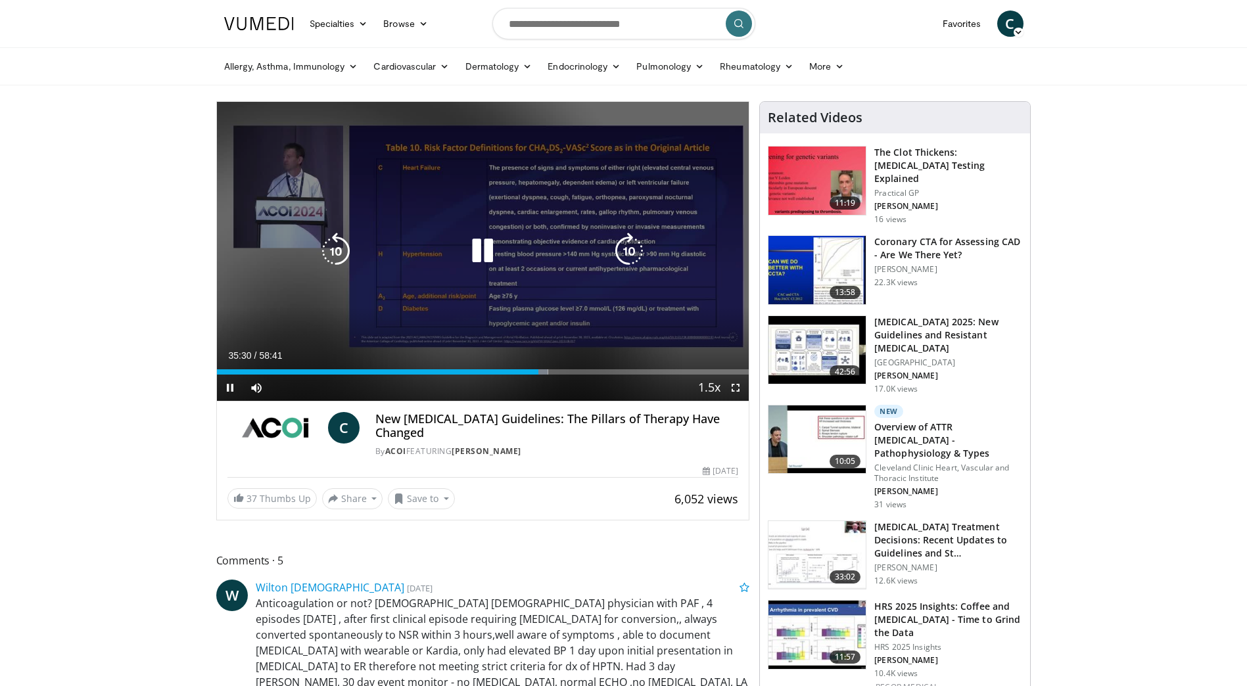
click at [333, 250] on icon "Video Player" at bounding box center [335, 251] width 37 height 37
click at [329, 247] on icon "Video Player" at bounding box center [335, 251] width 37 height 37
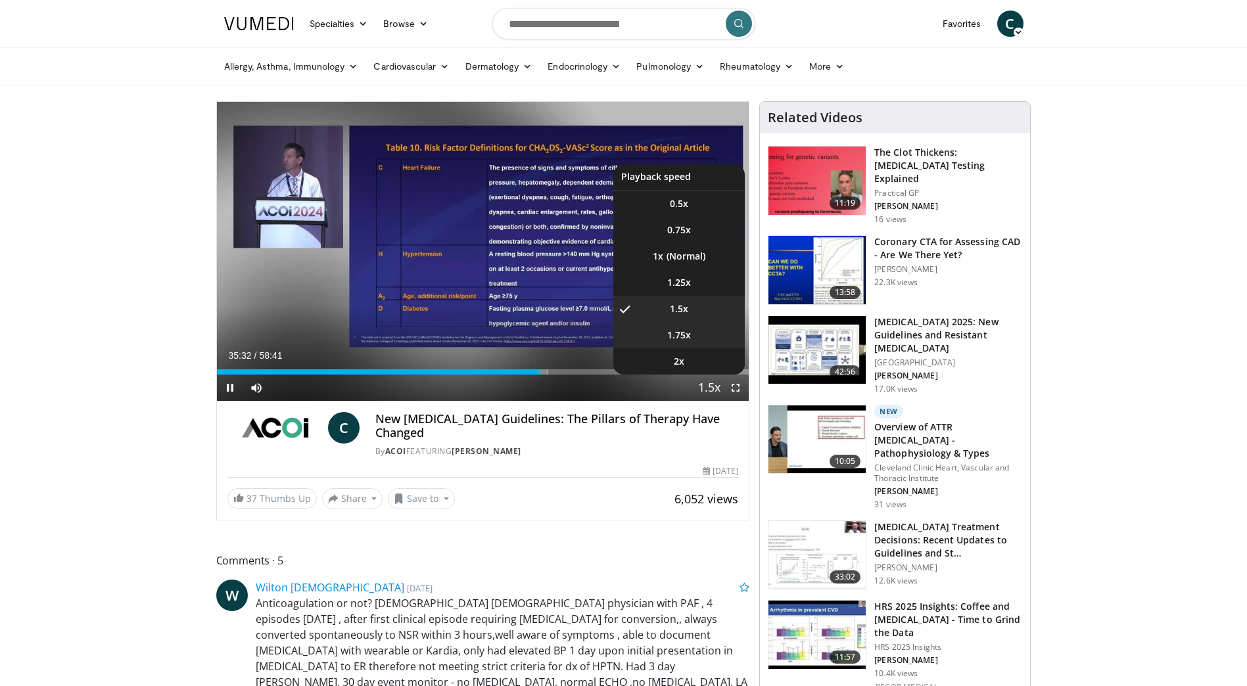
click at [687, 340] on span "1.75x" at bounding box center [679, 335] width 24 height 13
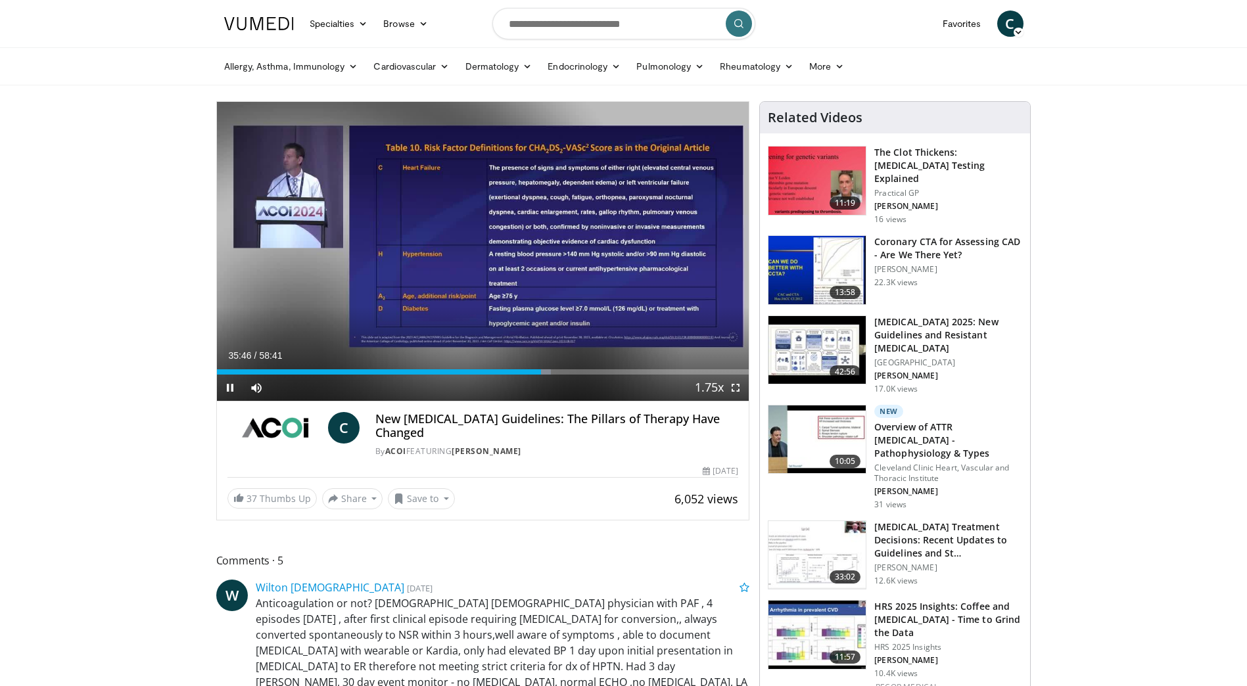
click at [676, 355] on div "Current Time 35:46 / Duration 58:41" at bounding box center [483, 356] width 532 height 12
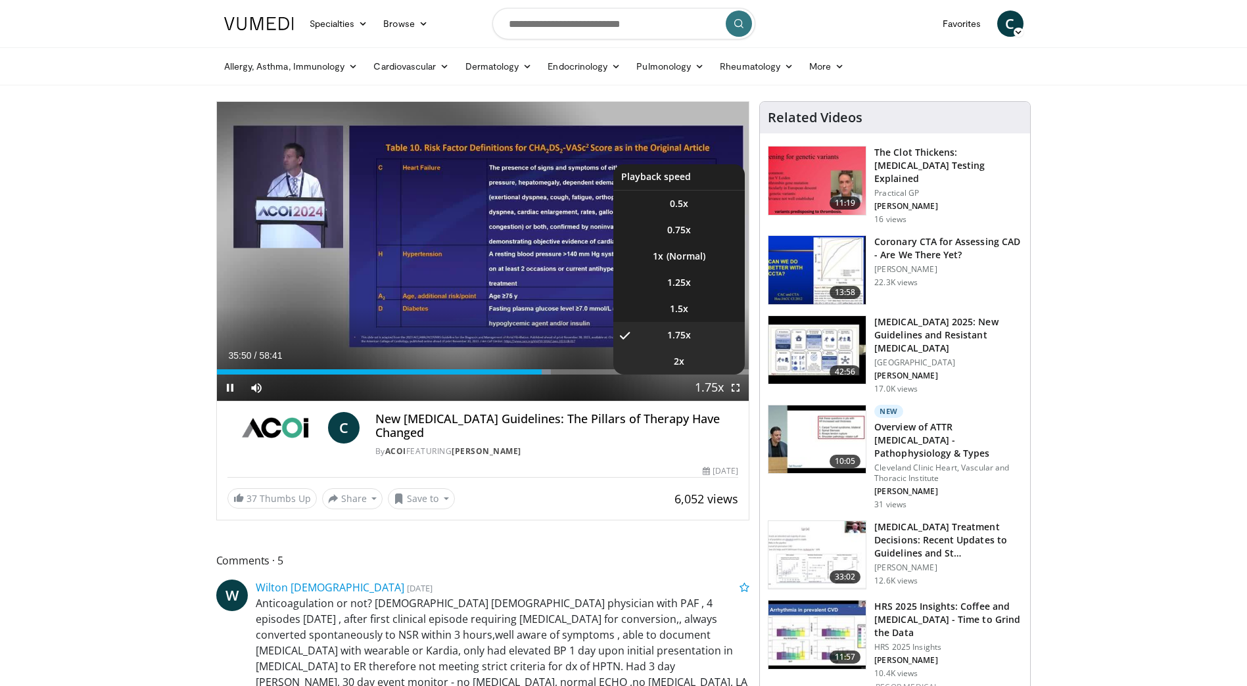
click at [693, 365] on li "2x" at bounding box center [678, 361] width 131 height 26
click at [695, 339] on li "1.75x" at bounding box center [678, 335] width 131 height 26
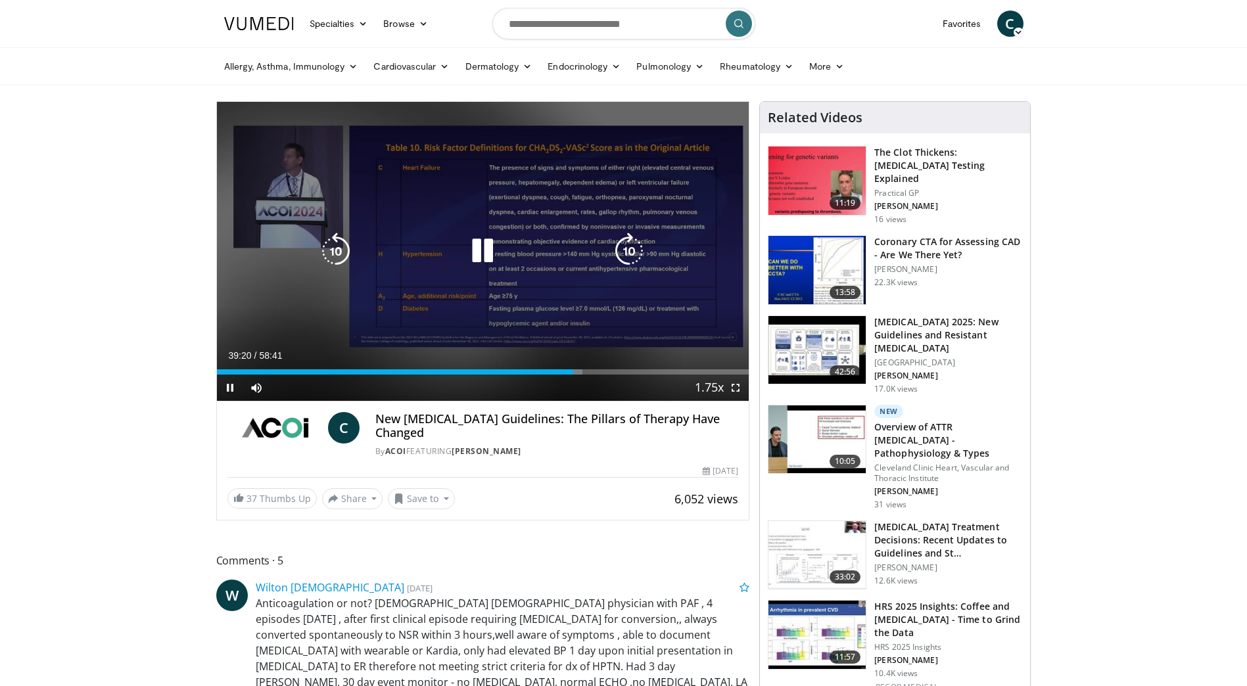
click at [334, 245] on icon "Video Player" at bounding box center [335, 251] width 37 height 37
click at [339, 252] on icon "Video Player" at bounding box center [335, 251] width 37 height 37
click at [337, 247] on icon "Video Player" at bounding box center [335, 251] width 37 height 37
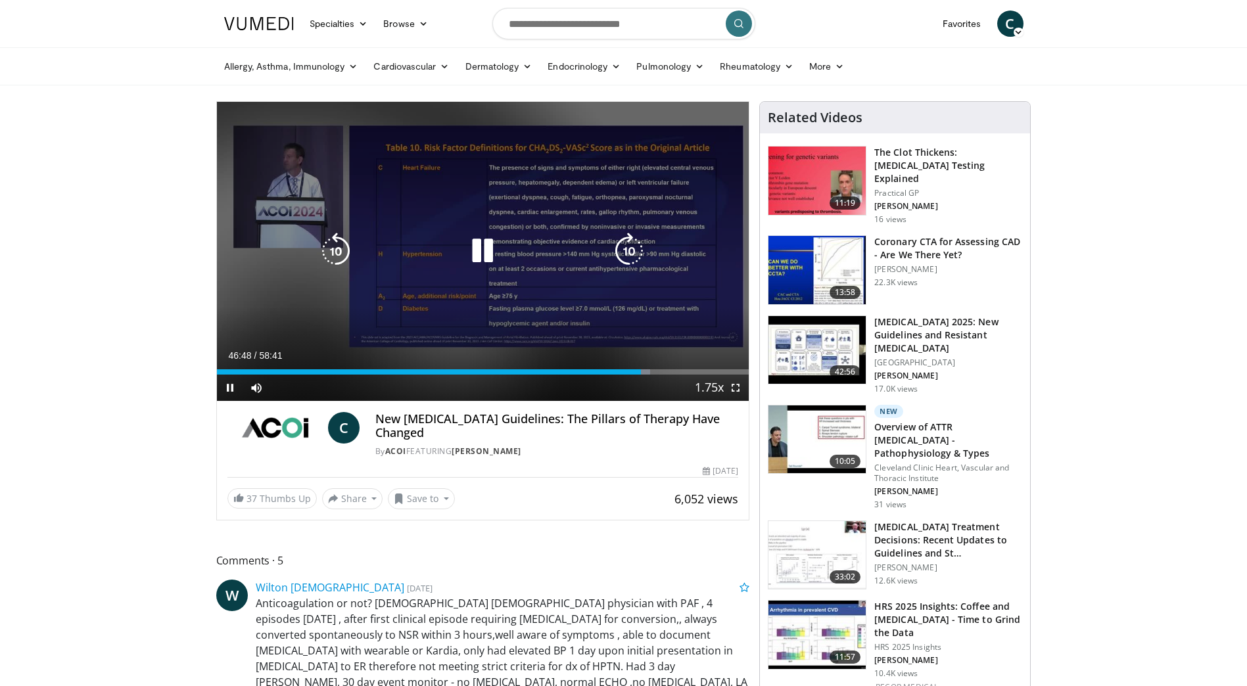
click at [335, 250] on icon "Video Player" at bounding box center [335, 251] width 37 height 37
click at [337, 252] on icon "Video Player" at bounding box center [335, 251] width 37 height 37
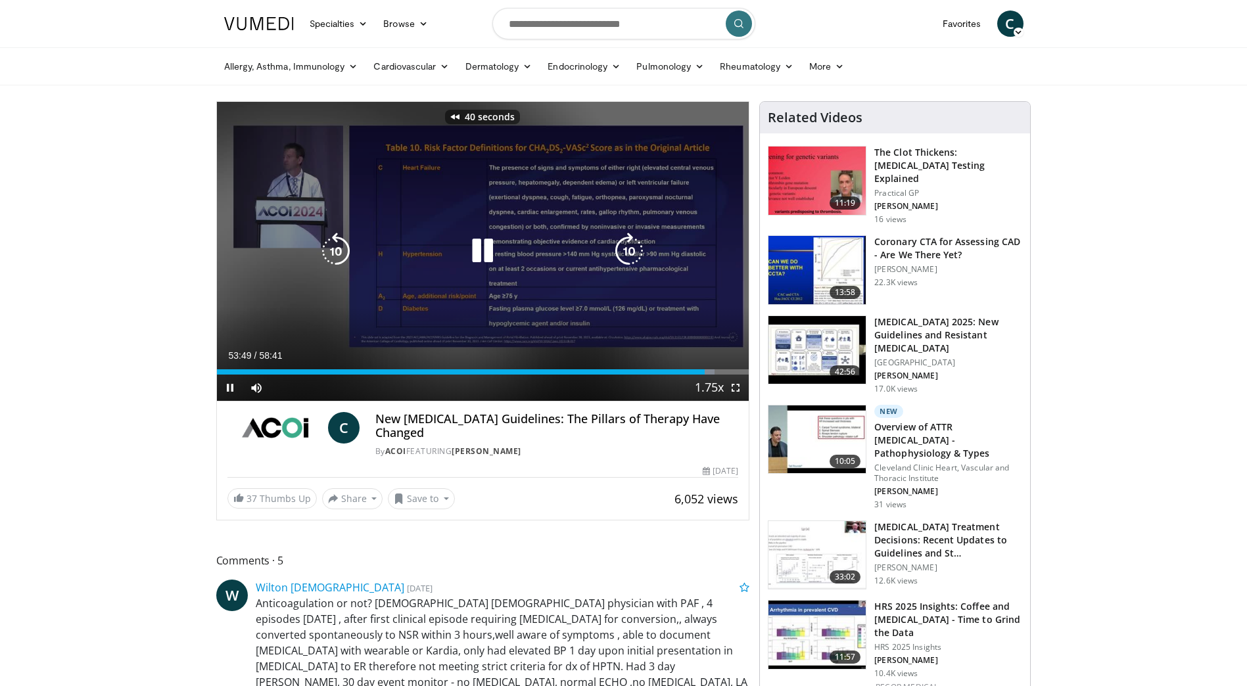
click at [337, 252] on icon "Video Player" at bounding box center [335, 251] width 37 height 37
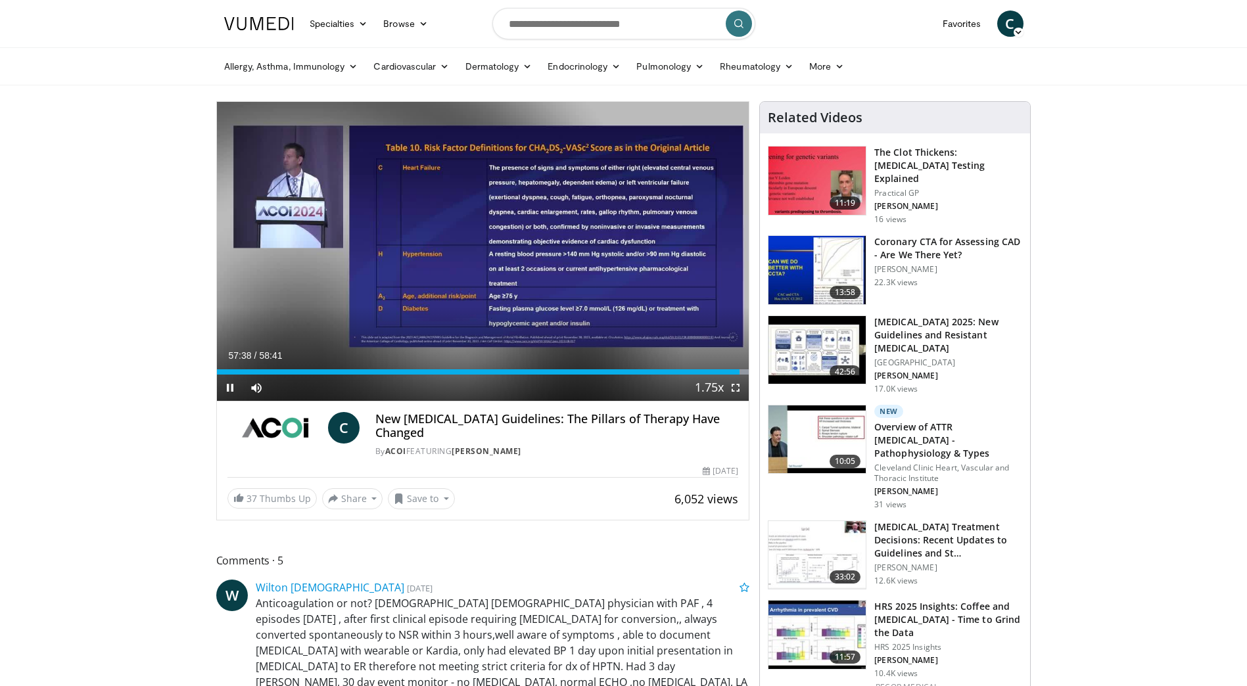
click at [684, 360] on div "Current Time 57:38 / Duration 58:41" at bounding box center [483, 356] width 532 height 12
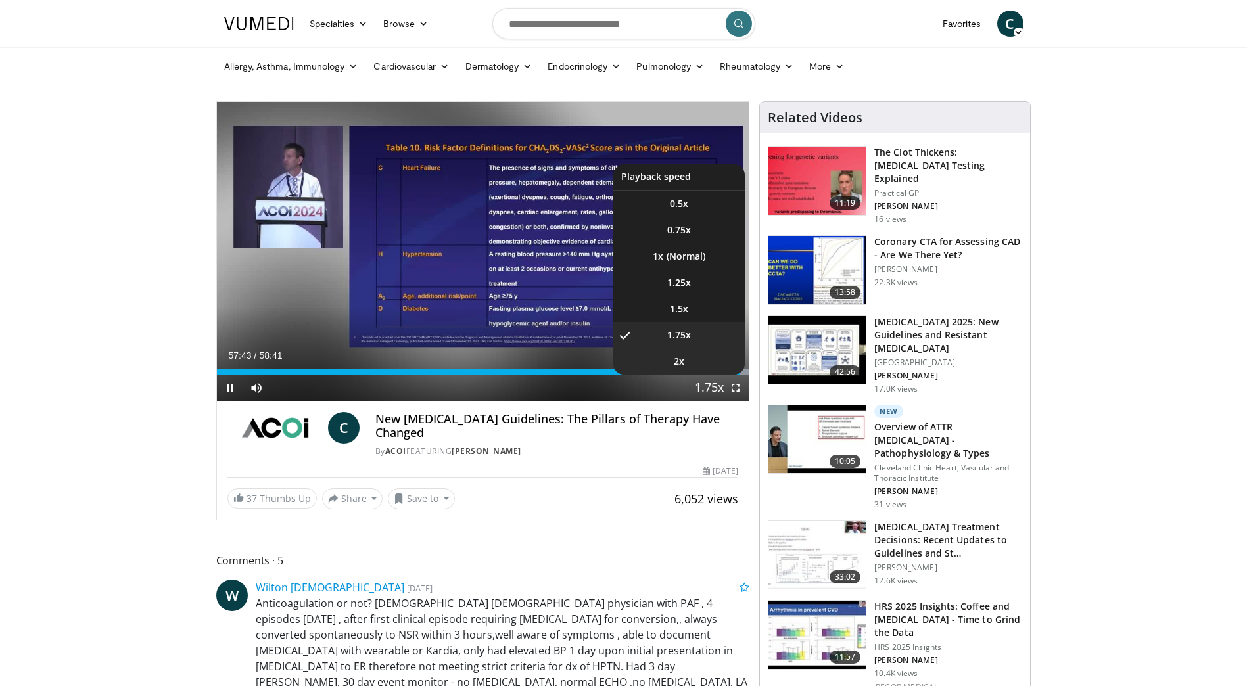
click at [695, 362] on li "2x" at bounding box center [678, 361] width 131 height 26
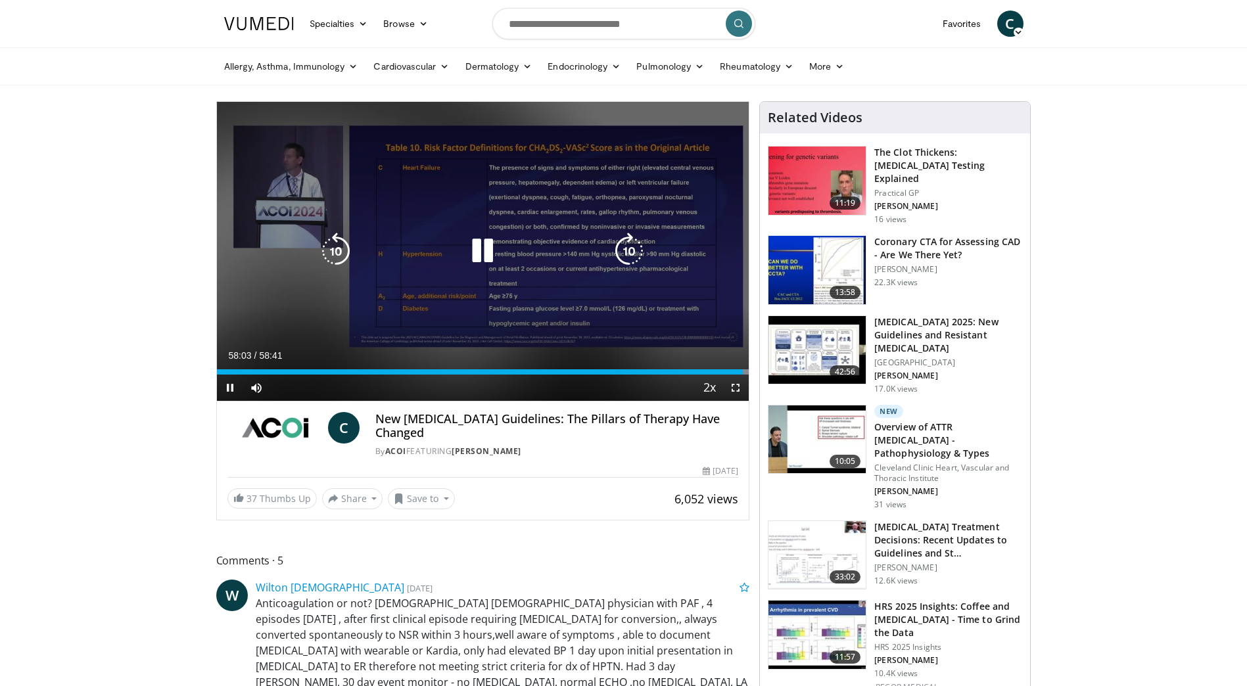
click at [340, 255] on icon "Video Player" at bounding box center [335, 251] width 37 height 37
click at [684, 339] on div "10 seconds Tap to unmute" at bounding box center [483, 251] width 532 height 299
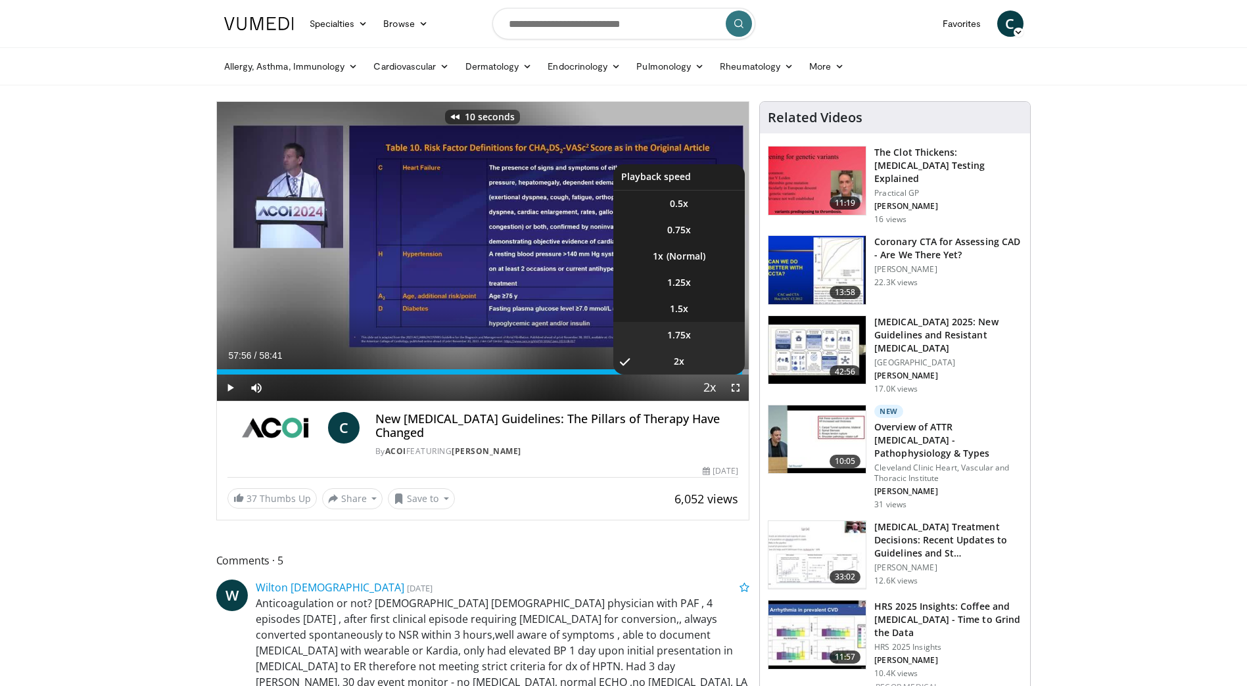
click at [684, 335] on span "1.75x" at bounding box center [679, 335] width 24 height 13
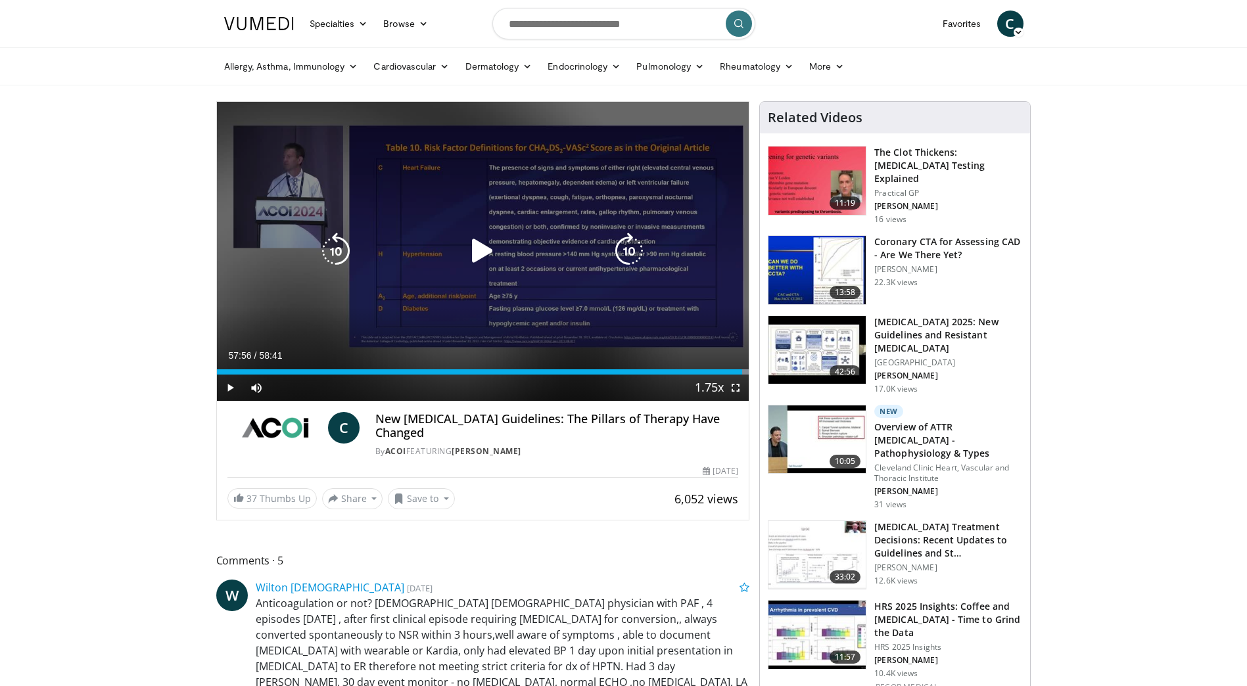
click at [484, 240] on icon "Video Player" at bounding box center [482, 251] width 37 height 37
click at [349, 247] on icon "Video Player" at bounding box center [335, 251] width 37 height 37
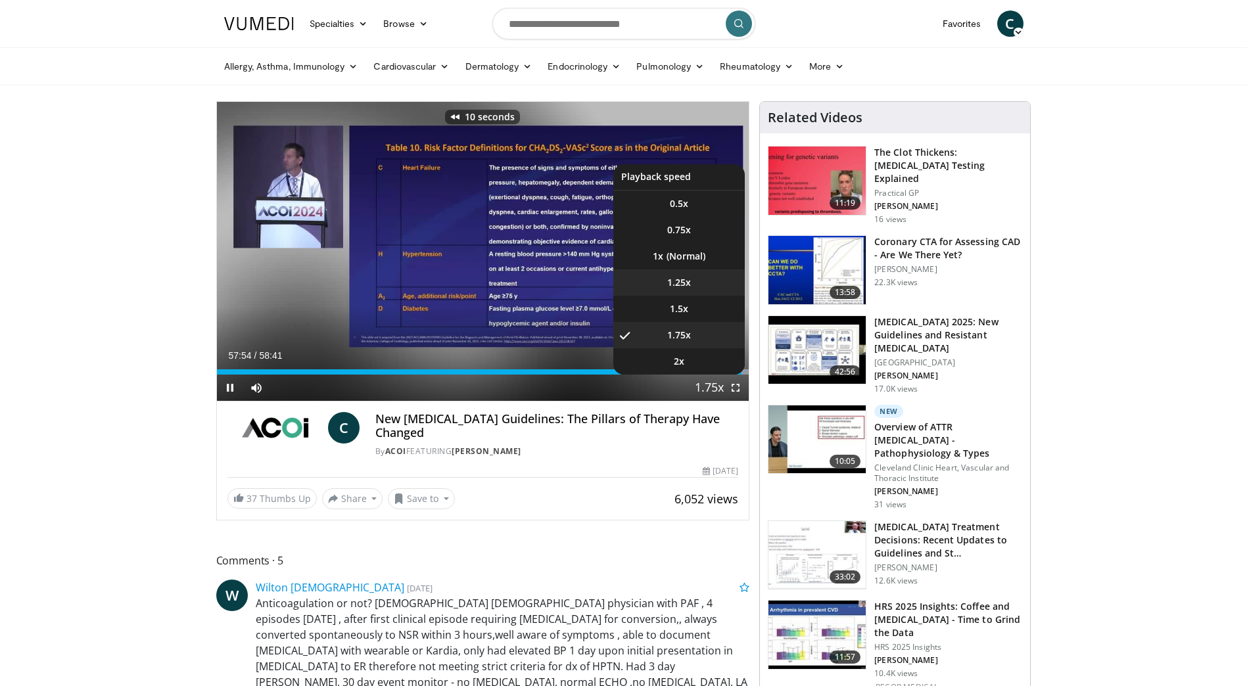
click at [693, 283] on li "1.25x" at bounding box center [678, 282] width 131 height 26
click at [699, 322] on li "1.75x" at bounding box center [678, 335] width 131 height 26
click at [690, 362] on li "2x" at bounding box center [678, 361] width 131 height 26
